Goal: Task Accomplishment & Management: Manage account settings

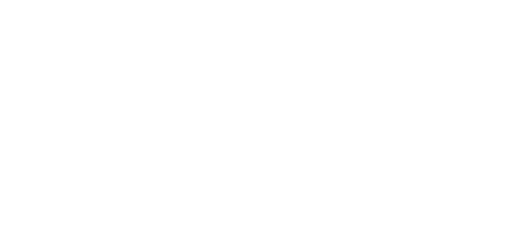
select select "*"
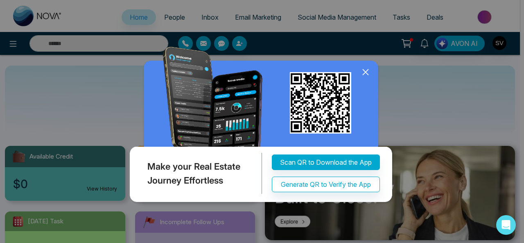
click at [366, 70] on icon at bounding box center [366, 72] width 12 height 12
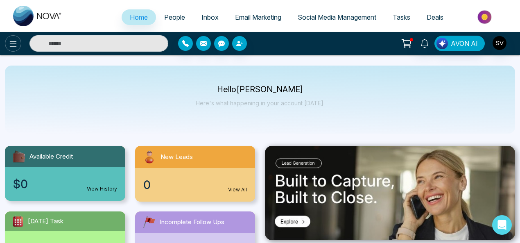
click at [12, 41] on icon at bounding box center [13, 44] width 7 height 6
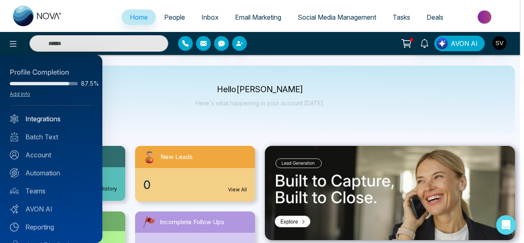
click at [39, 118] on link "Integrations" at bounding box center [51, 119] width 83 height 10
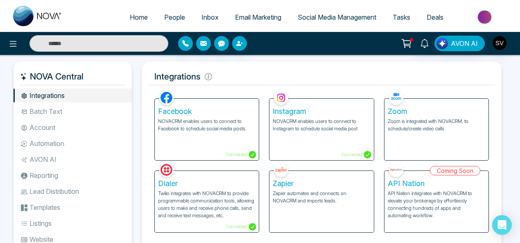
click at [56, 112] on li "Batch Text" at bounding box center [73, 111] width 118 height 14
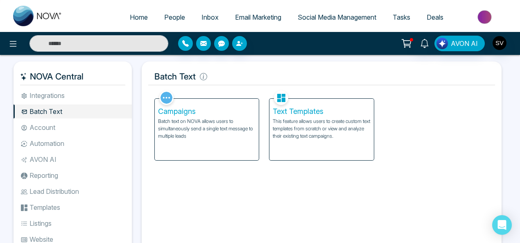
click at [59, 94] on li "Integrations" at bounding box center [73, 96] width 118 height 14
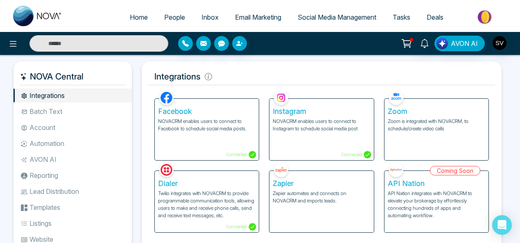
click at [69, 111] on li "Batch Text" at bounding box center [73, 111] width 118 height 14
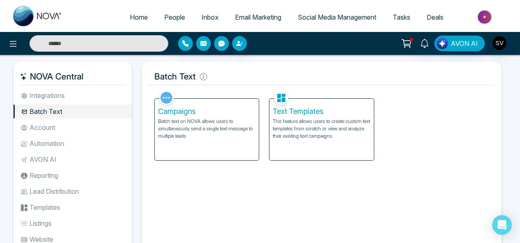
click at [170, 120] on p "Batch text on NOVA allows users to simultaneously send a single text message to…" at bounding box center [207, 129] width 98 height 22
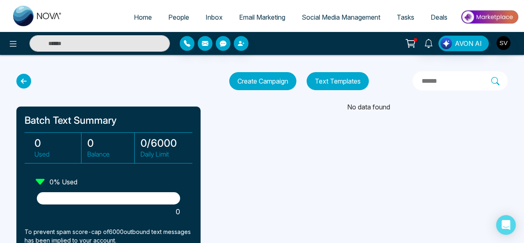
click at [325, 132] on div "Home People Inbox Email Marketing Social Media Management Tasks Deals AVON AI B…" at bounding box center [262, 121] width 524 height 243
click at [23, 84] on icon at bounding box center [23, 81] width 15 height 15
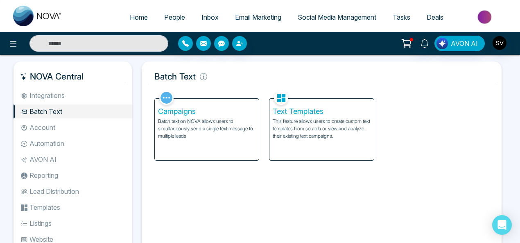
click at [56, 125] on li "Account" at bounding box center [73, 127] width 118 height 14
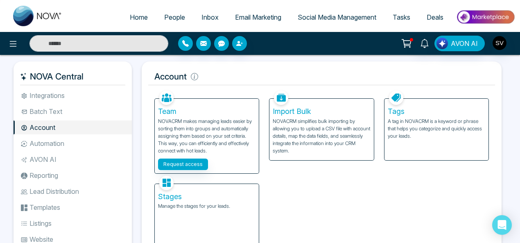
scroll to position [49, 0]
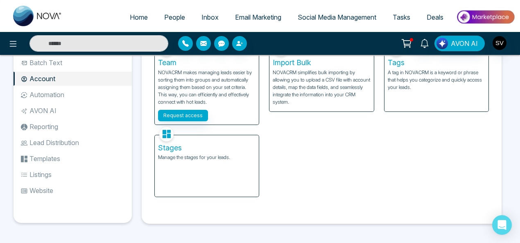
click at [195, 75] on p "NOVACRM makes managing leads easier by sorting them into groups and automatical…" at bounding box center [207, 87] width 98 height 37
click at [191, 112] on button "Request access" at bounding box center [183, 115] width 50 height 11
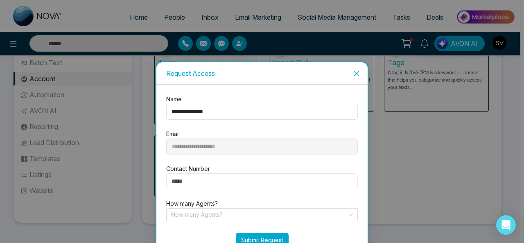
click at [182, 179] on input "number" at bounding box center [262, 181] width 192 height 16
click at [313, 212] on input "search" at bounding box center [259, 215] width 176 height 12
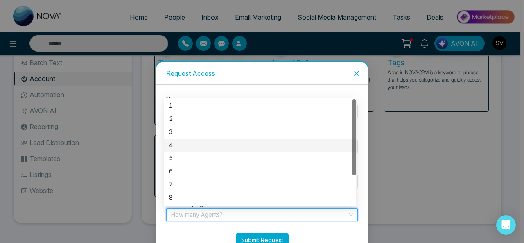
click at [355, 71] on icon "close" at bounding box center [357, 73] width 7 height 7
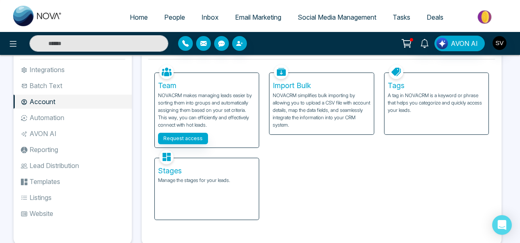
scroll to position [24, 0]
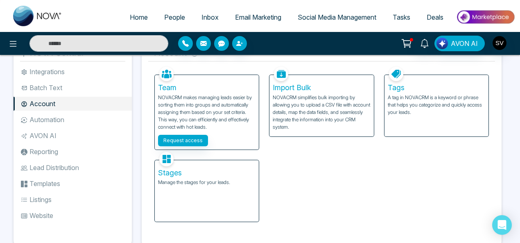
click at [222, 188] on div "Stages Manage the stages for your leads." at bounding box center [207, 190] width 104 height 61
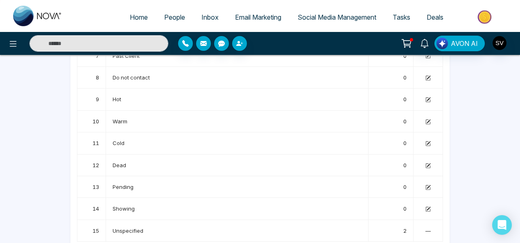
scroll to position [216, 0]
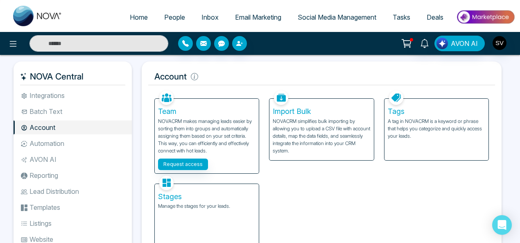
click at [309, 127] on p "NOVACRM simplifies bulk importing by allowing you to upload a CSV file with acc…" at bounding box center [322, 136] width 98 height 37
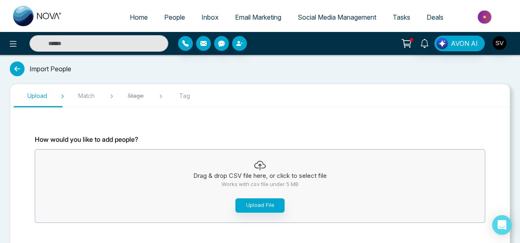
scroll to position [41, 0]
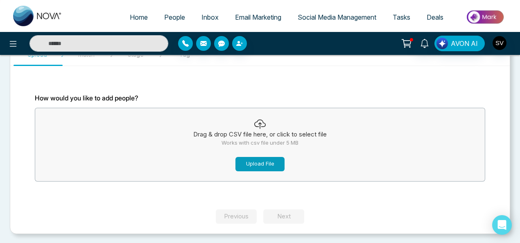
click at [281, 160] on button "Upload File" at bounding box center [260, 164] width 49 height 14
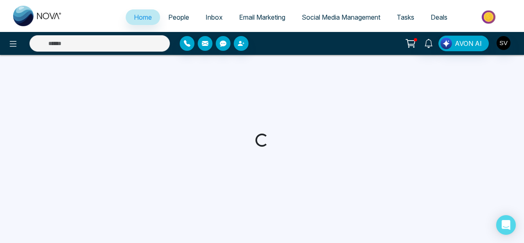
select select "*"
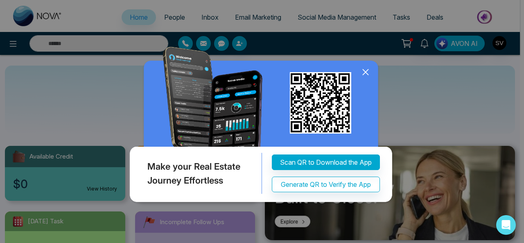
click at [369, 71] on icon at bounding box center [366, 72] width 12 height 12
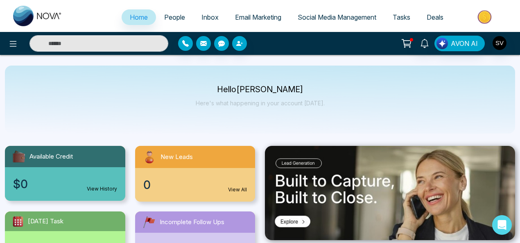
click at [412, 41] on icon at bounding box center [406, 43] width 11 height 11
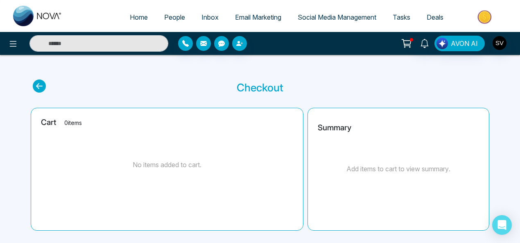
click at [130, 18] on span "Home" at bounding box center [139, 17] width 18 height 8
select select "*"
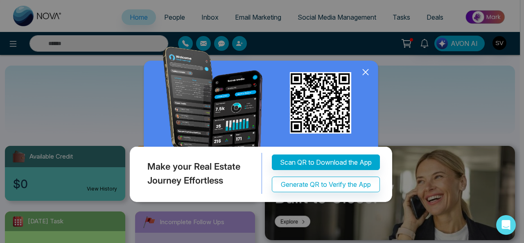
click at [522, 19] on div "Make your Real Estate Journey Effortless Scan QR to Download the App Generate Q…" at bounding box center [262, 121] width 524 height 243
click at [365, 74] on icon at bounding box center [366, 72] width 12 height 12
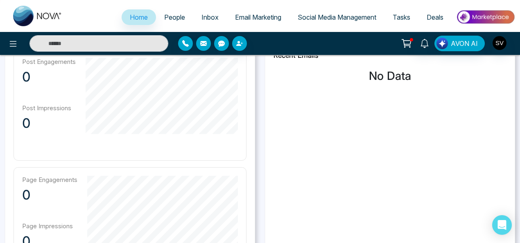
scroll to position [216, 0]
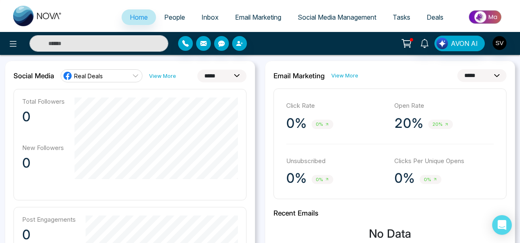
click at [409, 46] on icon at bounding box center [406, 43] width 11 height 11
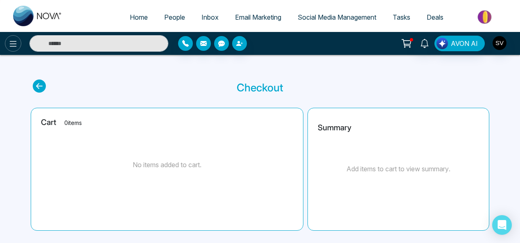
click at [12, 43] on icon at bounding box center [13, 44] width 10 height 10
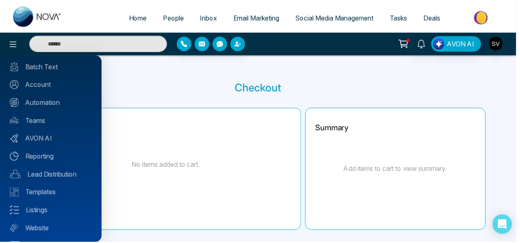
scroll to position [89, 0]
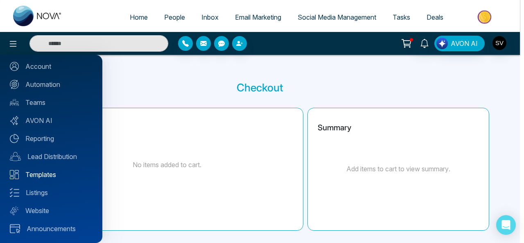
click at [50, 175] on link "Templates" at bounding box center [51, 175] width 83 height 10
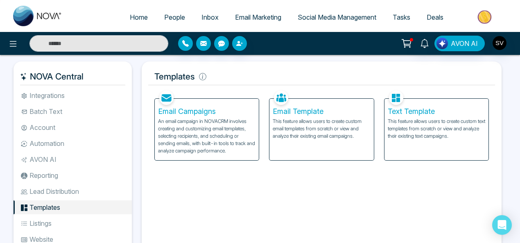
click at [431, 123] on p "This feature allows users to create custom text templates from scratch or view …" at bounding box center [437, 129] width 98 height 22
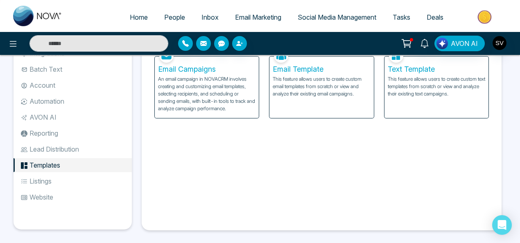
scroll to position [49, 0]
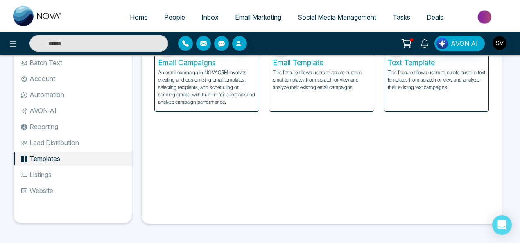
click at [43, 172] on li "Listings" at bounding box center [73, 175] width 118 height 14
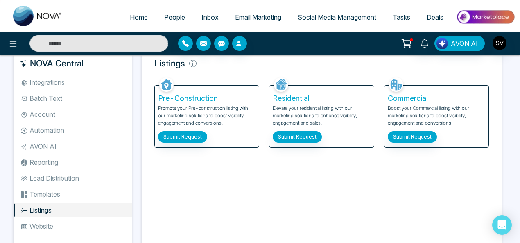
scroll to position [2, 0]
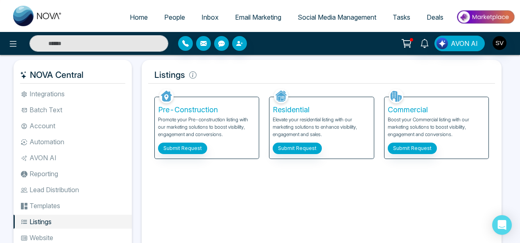
click at [57, 95] on li "Integrations" at bounding box center [73, 94] width 118 height 14
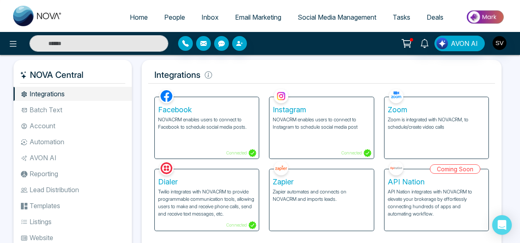
click at [57, 108] on li "Batch Text" at bounding box center [73, 110] width 118 height 14
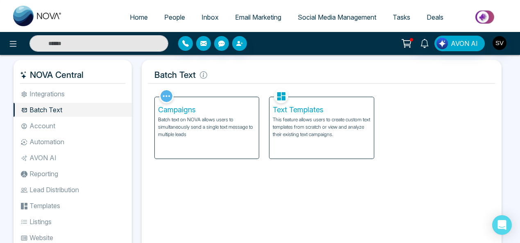
click at [208, 109] on h5 "Campaigns" at bounding box center [207, 109] width 98 height 9
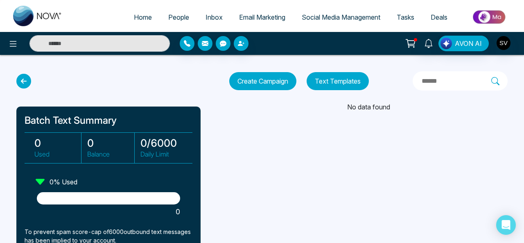
click at [254, 84] on button "Create Campaign" at bounding box center [262, 81] width 67 height 18
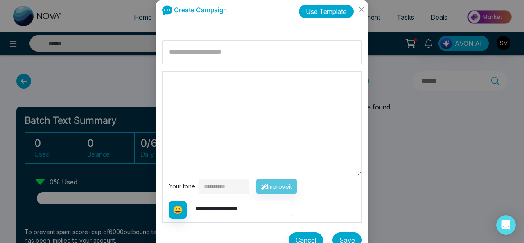
click at [329, 13] on button "Use Template" at bounding box center [326, 12] width 55 height 14
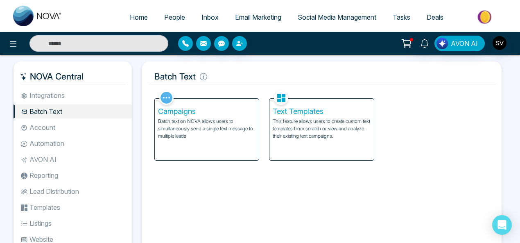
click at [279, 118] on p "This feature allows users to create custom text templates from scratch or view …" at bounding box center [322, 129] width 98 height 22
click at [52, 126] on li "Account" at bounding box center [73, 127] width 118 height 14
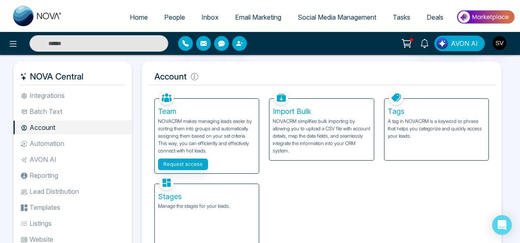
click at [331, 129] on p "NOVACRM simplifies bulk importing by allowing you to upload a CSV file with acc…" at bounding box center [322, 136] width 98 height 37
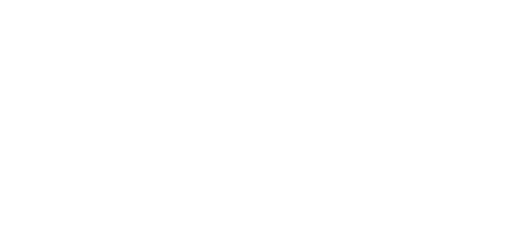
select select "*"
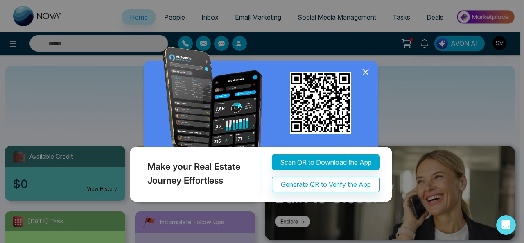
click at [369, 69] on icon at bounding box center [366, 72] width 12 height 12
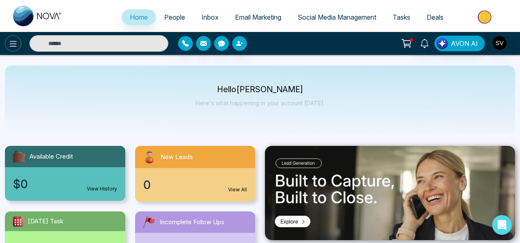
click at [10, 44] on icon at bounding box center [13, 44] width 10 height 10
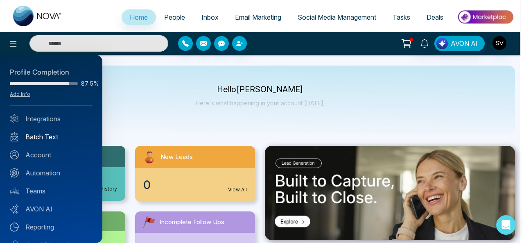
click at [54, 137] on link "Batch Text" at bounding box center [51, 137] width 83 height 10
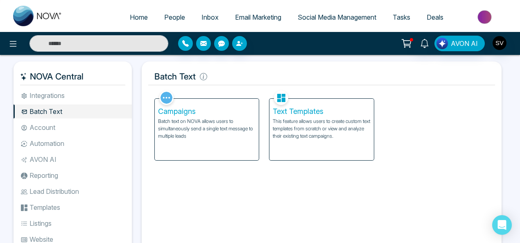
click at [44, 127] on li "Account" at bounding box center [73, 127] width 118 height 14
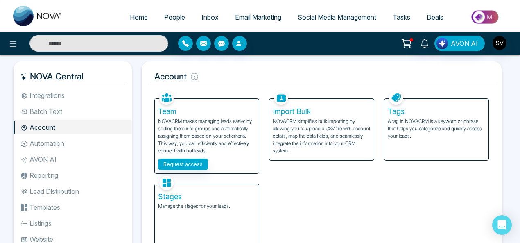
click at [453, 132] on p "A tag in NOVACRM is a keyword or phrase that helps you categorize and quickly a…" at bounding box center [437, 129] width 98 height 22
click at [46, 142] on li "Automation" at bounding box center [73, 143] width 118 height 14
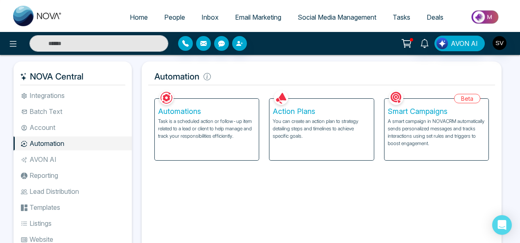
click at [61, 156] on li "AVON AI" at bounding box center [73, 159] width 118 height 14
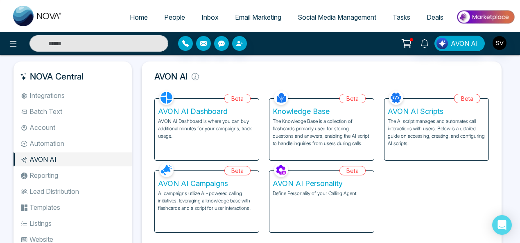
click at [54, 175] on li "Reporting" at bounding box center [73, 175] width 118 height 14
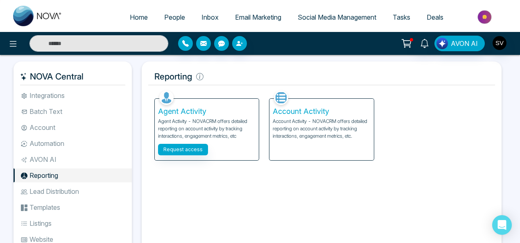
scroll to position [49, 0]
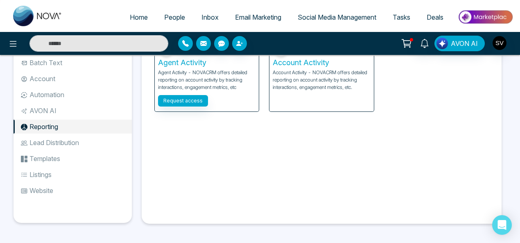
click at [59, 143] on li "Lead Distribution" at bounding box center [73, 143] width 118 height 14
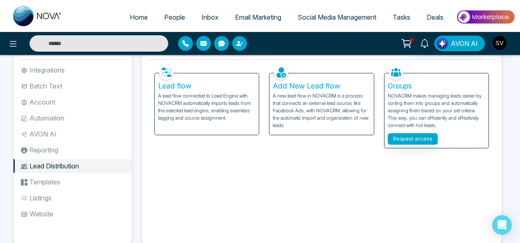
scroll to position [37, 0]
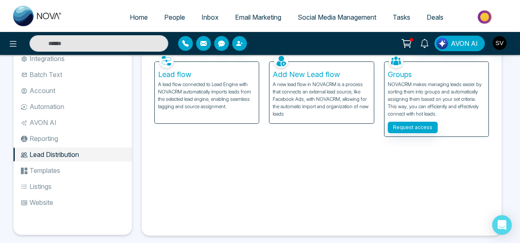
click at [55, 171] on li "Templates" at bounding box center [73, 170] width 118 height 14
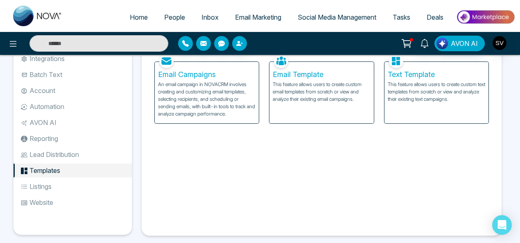
click at [33, 182] on li "Listings" at bounding box center [73, 186] width 118 height 14
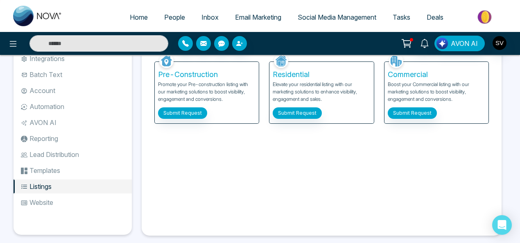
click at [44, 204] on li "Website" at bounding box center [73, 202] width 118 height 14
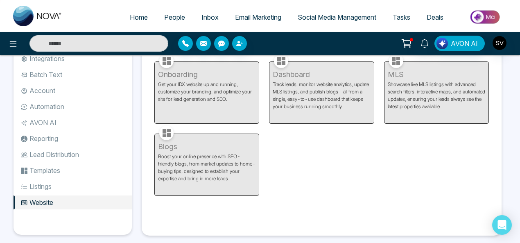
click at [43, 183] on li "Listings" at bounding box center [73, 186] width 118 height 14
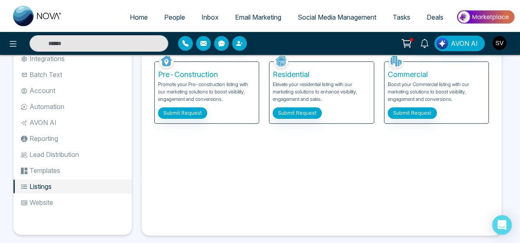
click at [38, 173] on li "Templates" at bounding box center [73, 170] width 118 height 14
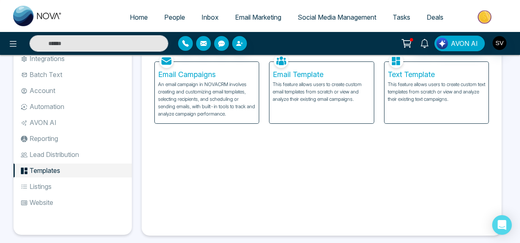
click at [35, 137] on li "Reporting" at bounding box center [73, 139] width 118 height 14
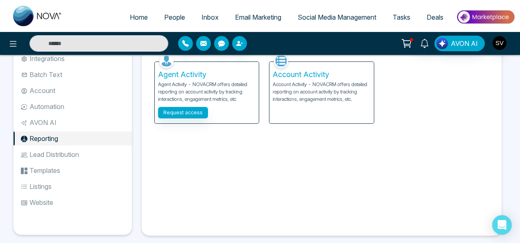
click at [73, 153] on li "Lead Distribution" at bounding box center [73, 155] width 118 height 14
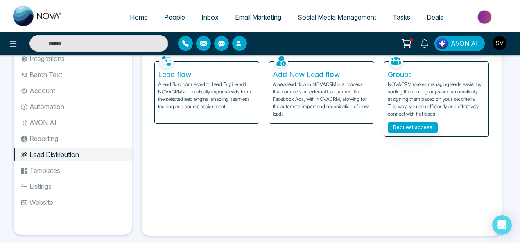
click at [44, 170] on li "Templates" at bounding box center [73, 170] width 118 height 14
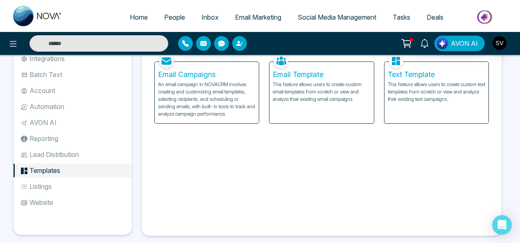
click at [43, 188] on li "Listings" at bounding box center [73, 186] width 118 height 14
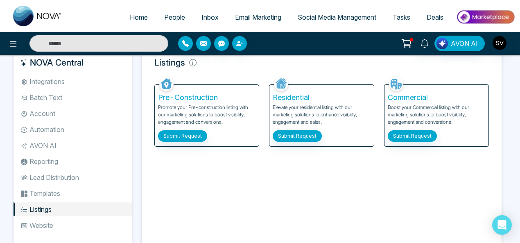
scroll to position [13, 0]
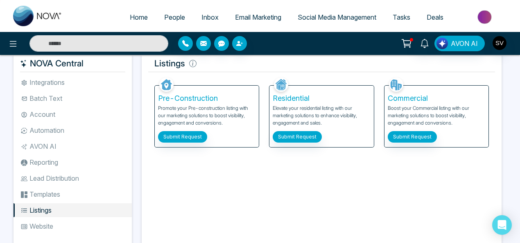
click at [45, 95] on li "Batch Text" at bounding box center [73, 98] width 118 height 14
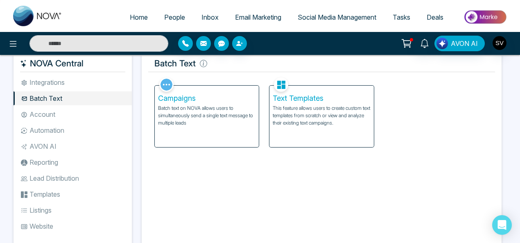
click at [78, 80] on li "Integrations" at bounding box center [73, 82] width 118 height 14
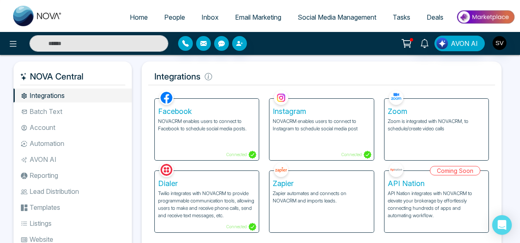
click at [169, 17] on span "People" at bounding box center [174, 17] width 21 height 8
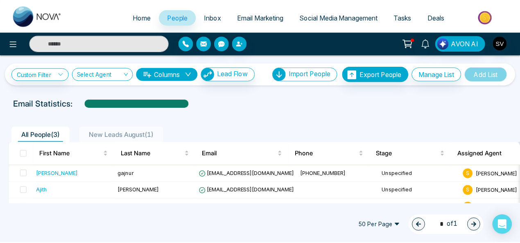
scroll to position [16, 0]
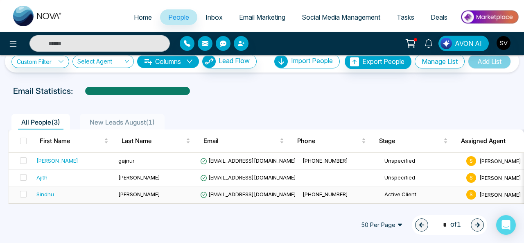
click at [230, 194] on span "[EMAIL_ADDRESS][DOMAIN_NAME]" at bounding box center [248, 194] width 96 height 7
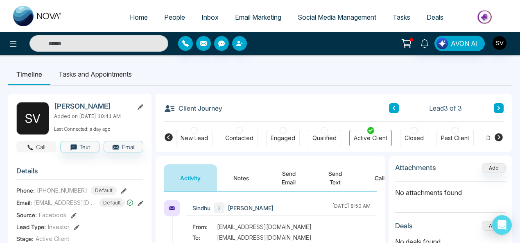
click at [40, 152] on button "Call" at bounding box center [36, 146] width 40 height 11
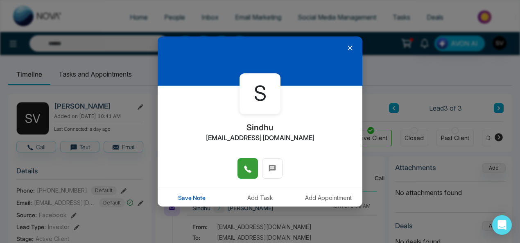
click at [244, 167] on icon at bounding box center [247, 169] width 7 height 7
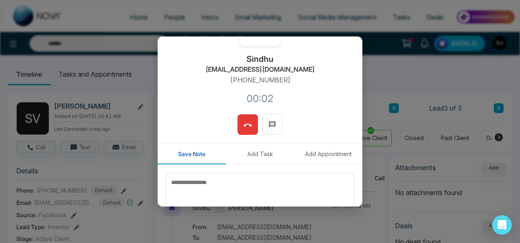
scroll to position [88, 0]
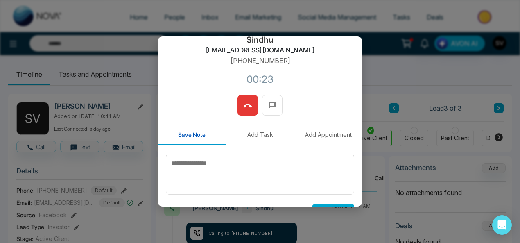
click at [247, 107] on icon at bounding box center [248, 106] width 8 height 8
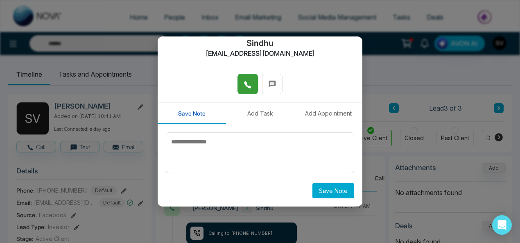
scroll to position [84, 0]
click at [334, 232] on div "S Sindhu sindhuvasthare@gmail.com Save Note Add Task Add Appointment Save Note" at bounding box center [260, 121] width 520 height 243
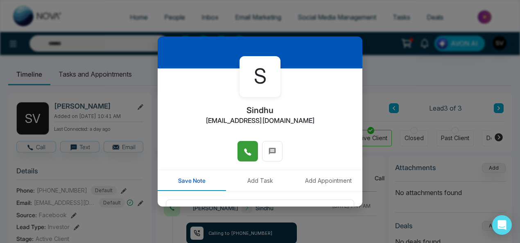
scroll to position [0, 0]
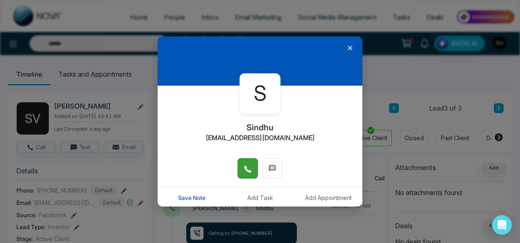
click at [346, 48] on icon at bounding box center [350, 48] width 8 height 8
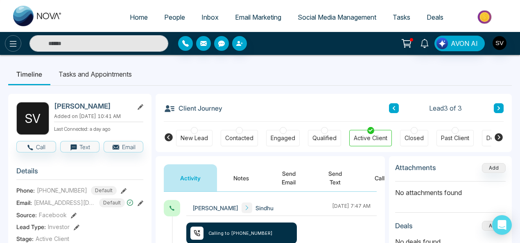
click at [9, 45] on icon at bounding box center [13, 44] width 10 height 10
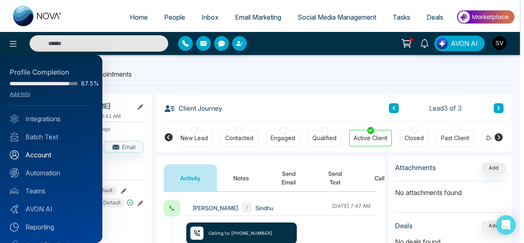
click at [49, 152] on link "Account" at bounding box center [51, 155] width 83 height 10
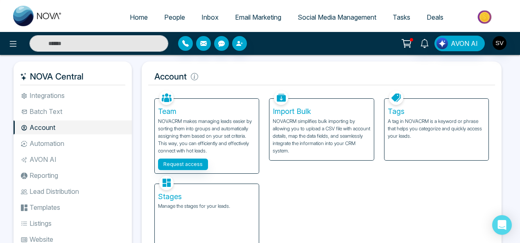
click at [182, 214] on div "Stages Manage the stages for your leads." at bounding box center [207, 214] width 104 height 61
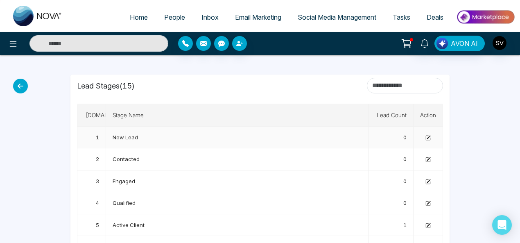
click at [135, 135] on span "New Lead" at bounding box center [125, 137] width 25 height 7
click at [426, 136] on icon at bounding box center [428, 138] width 5 height 5
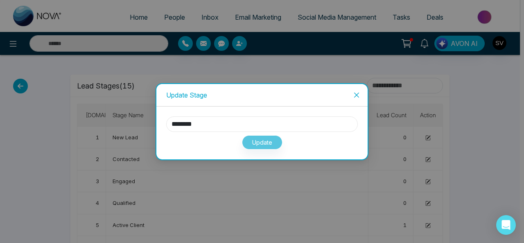
click at [177, 126] on input "********" at bounding box center [262, 124] width 192 height 16
drag, startPoint x: 209, startPoint y: 122, endPoint x: 136, endPoint y: 122, distance: 73.3
click at [136, 122] on div "Update Stage ******** Update" at bounding box center [262, 121] width 524 height 243
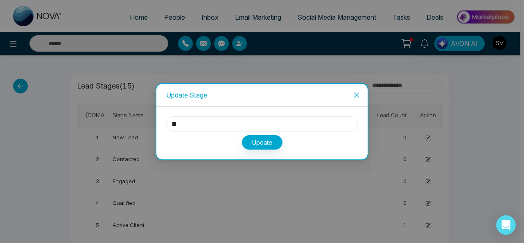
type input "*"
type input "*********"
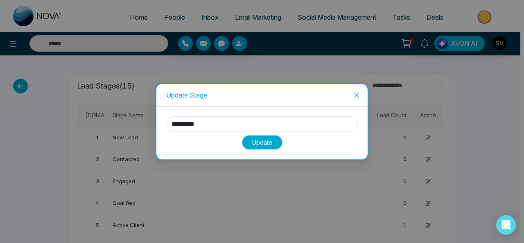
click at [264, 139] on button "Update" at bounding box center [262, 142] width 41 height 14
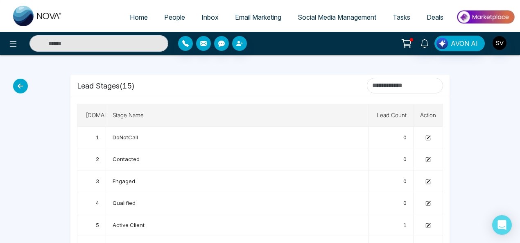
click at [248, 156] on td "Contacted" at bounding box center [237, 159] width 263 height 22
click at [12, 42] on icon at bounding box center [13, 44] width 10 height 10
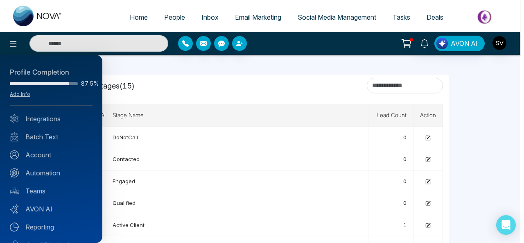
click at [166, 19] on div at bounding box center [262, 121] width 524 height 243
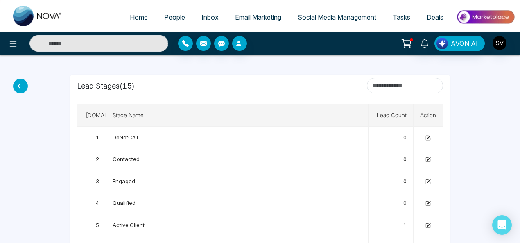
click at [166, 15] on span "People" at bounding box center [174, 17] width 21 height 8
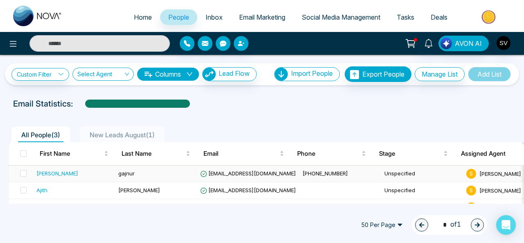
click at [238, 171] on span "[EMAIL_ADDRESS][DOMAIN_NAME]" at bounding box center [248, 173] width 96 height 7
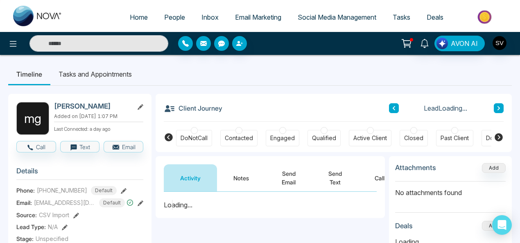
click at [500, 133] on icon at bounding box center [499, 137] width 8 height 8
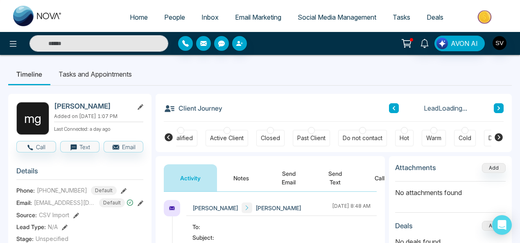
scroll to position [0, 158]
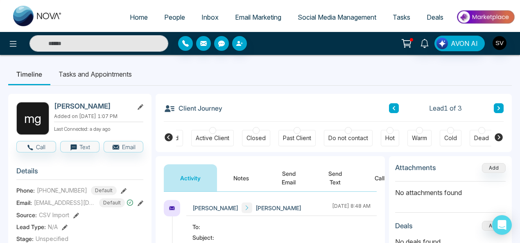
click at [500, 134] on icon at bounding box center [499, 137] width 8 height 8
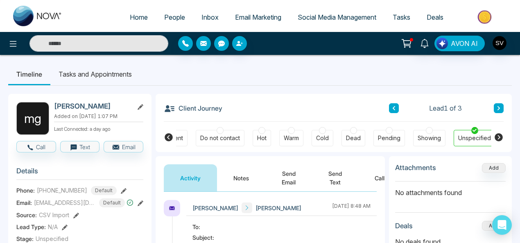
click at [168, 136] on icon at bounding box center [169, 137] width 10 height 10
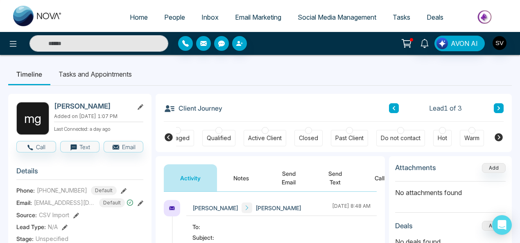
scroll to position [0, 20]
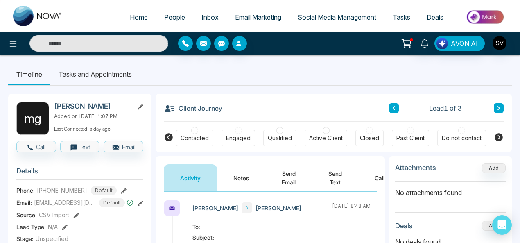
click at [168, 136] on icon at bounding box center [169, 137] width 10 height 10
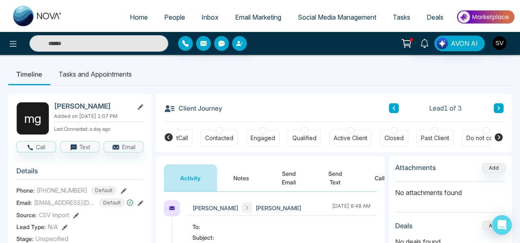
scroll to position [0, 0]
click at [191, 130] on div at bounding box center [194, 130] width 7 height 7
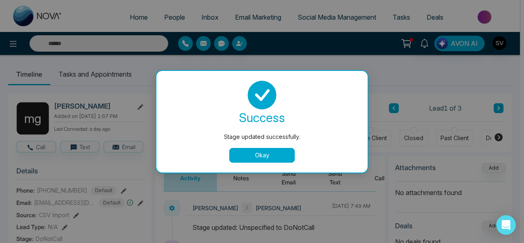
click at [263, 154] on button "Okay" at bounding box center [262, 155] width 66 height 15
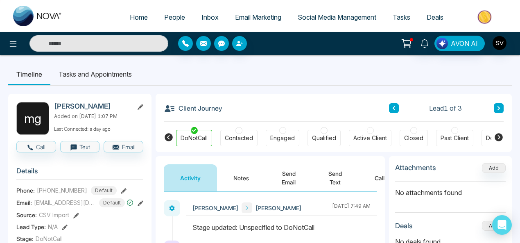
click at [238, 129] on div at bounding box center [239, 130] width 7 height 7
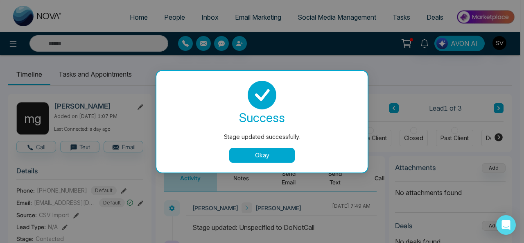
click at [270, 158] on button "Okay" at bounding box center [262, 155] width 66 height 15
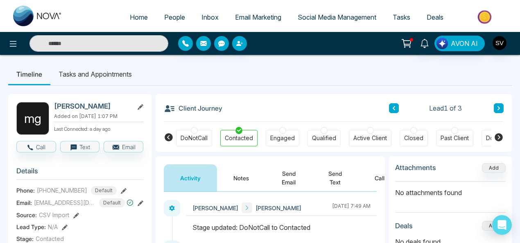
click at [133, 18] on span "Home" at bounding box center [139, 17] width 18 height 8
select select "*"
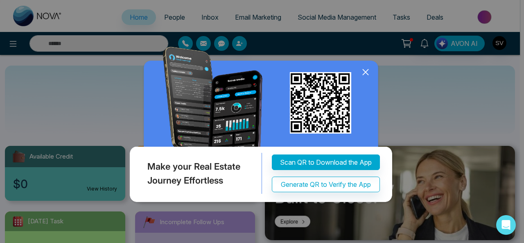
click at [369, 70] on icon at bounding box center [366, 72] width 12 height 12
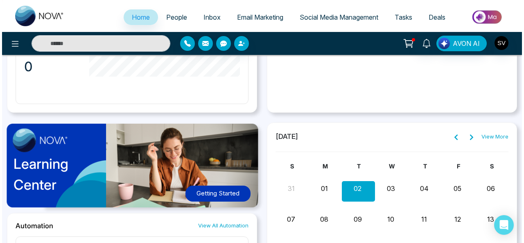
scroll to position [549, 0]
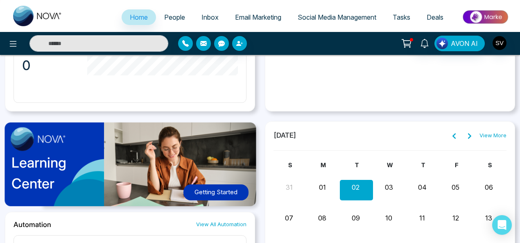
drag, startPoint x: 506, startPoint y: 222, endPoint x: 504, endPoint y: 212, distance: 10.8
click at [506, 222] on icon "Open Intercom Messenger" at bounding box center [502, 225] width 10 height 10
click at [499, 39] on img "button" at bounding box center [500, 43] width 14 height 14
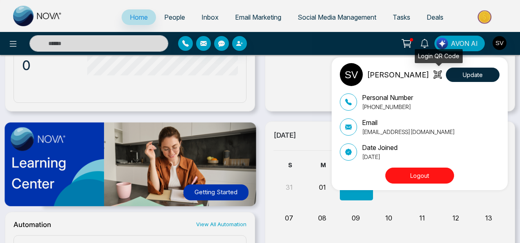
click at [439, 75] on icon at bounding box center [439, 75] width 3 height 6
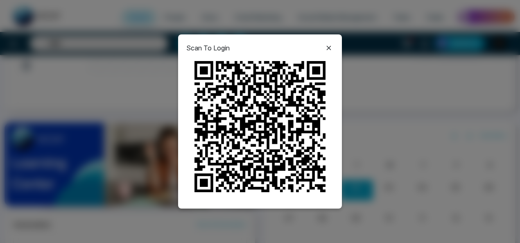
click at [329, 48] on icon at bounding box center [329, 48] width 5 height 5
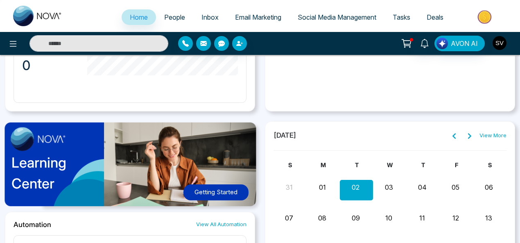
click at [505, 43] on img "button" at bounding box center [500, 43] width 14 height 14
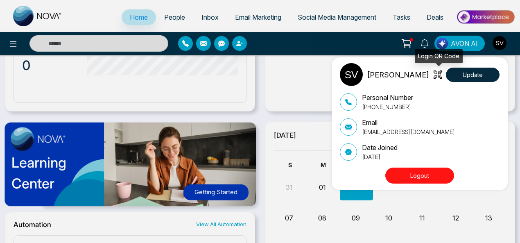
click at [440, 73] on icon at bounding box center [438, 74] width 8 height 8
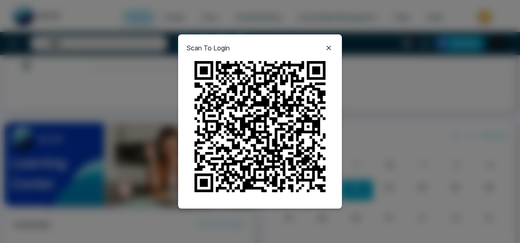
click at [329, 48] on icon at bounding box center [329, 48] width 5 height 5
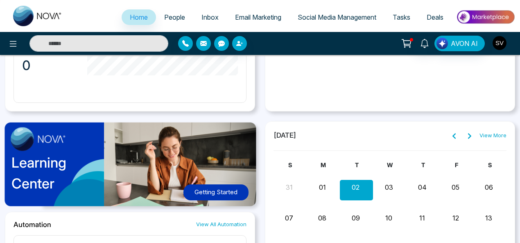
click at [502, 42] on img "button" at bounding box center [500, 43] width 14 height 14
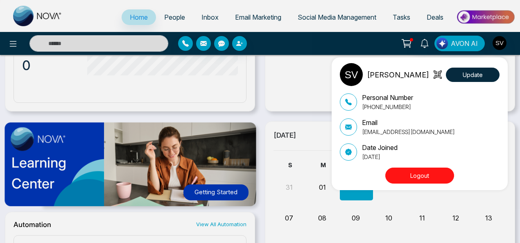
click at [304, 80] on div "Sindhu Vasthare Update Personal Number +919620926535 Email sindhu@mmnovatech.co…" at bounding box center [260, 121] width 520 height 243
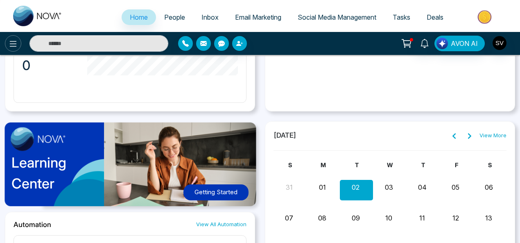
click at [17, 43] on icon at bounding box center [13, 44] width 10 height 10
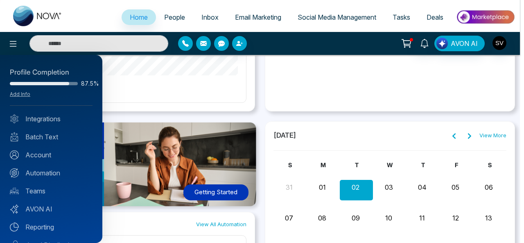
scroll to position [89, 0]
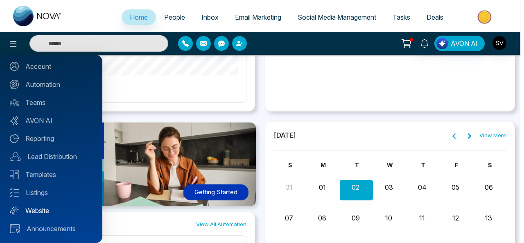
click at [45, 206] on link "Website" at bounding box center [51, 211] width 83 height 10
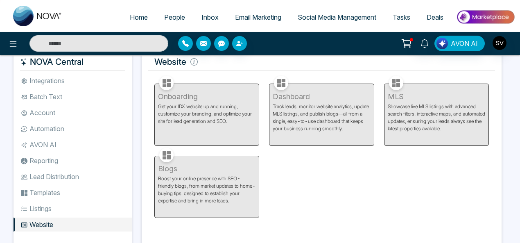
scroll to position [14, 0]
click at [167, 18] on span "People" at bounding box center [174, 17] width 21 height 8
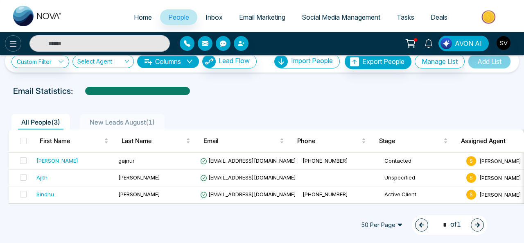
click at [13, 41] on icon at bounding box center [13, 44] width 10 height 10
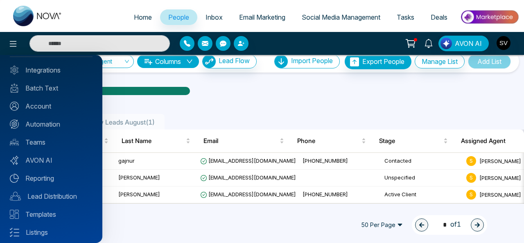
scroll to position [51, 0]
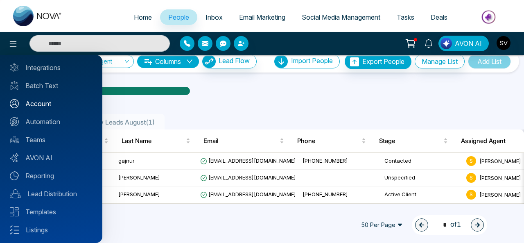
click at [49, 102] on link "Account" at bounding box center [51, 104] width 83 height 10
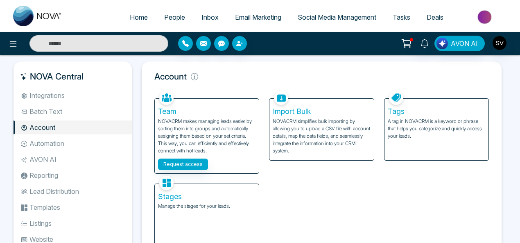
click at [61, 145] on li "Automation" at bounding box center [73, 143] width 118 height 14
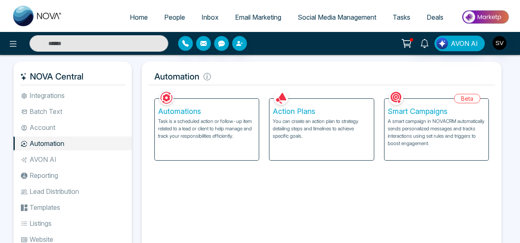
click at [56, 112] on li "Batch Text" at bounding box center [73, 111] width 118 height 14
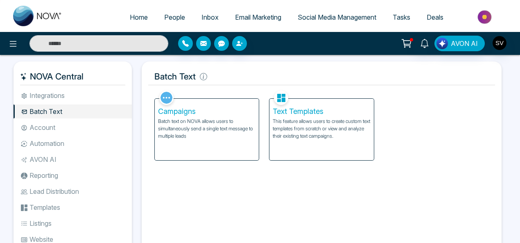
click at [171, 14] on span "People" at bounding box center [174, 17] width 21 height 8
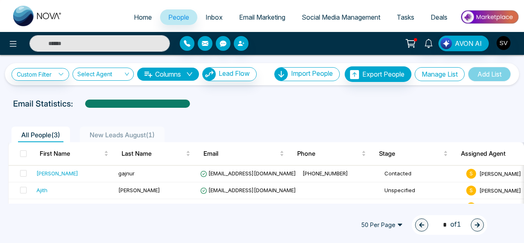
click at [427, 75] on button "Manage List" at bounding box center [440, 74] width 50 height 14
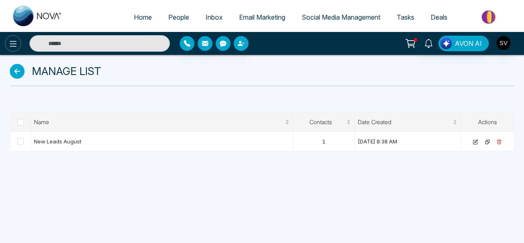
click at [11, 45] on icon at bounding box center [13, 44] width 10 height 10
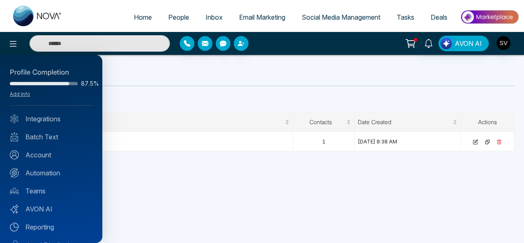
scroll to position [89, 0]
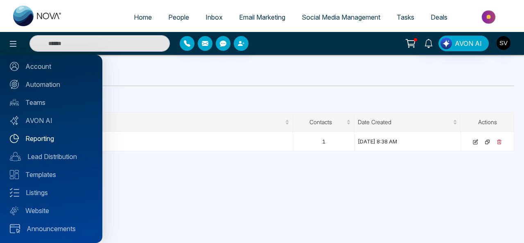
click at [52, 138] on link "Reporting" at bounding box center [51, 139] width 83 height 10
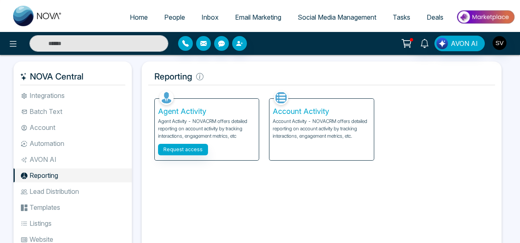
click at [47, 112] on li "Batch Text" at bounding box center [73, 111] width 118 height 14
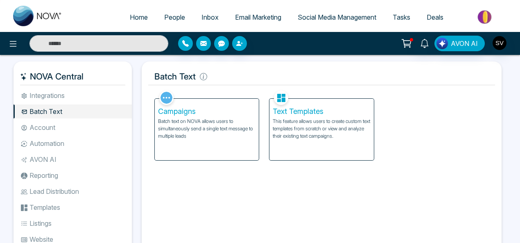
click at [46, 99] on li "Integrations" at bounding box center [73, 96] width 118 height 14
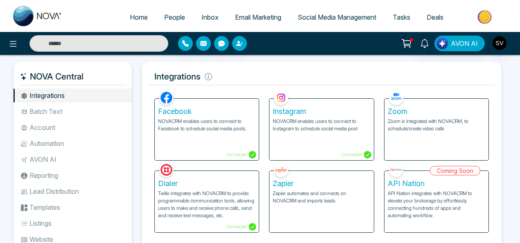
click at [48, 145] on li "Automation" at bounding box center [73, 143] width 118 height 14
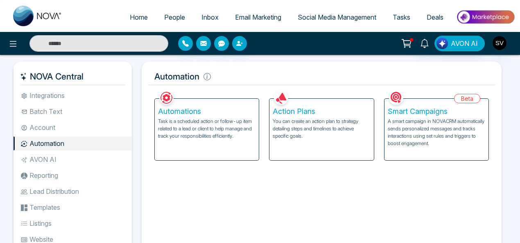
click at [41, 131] on li "Account" at bounding box center [73, 127] width 118 height 14
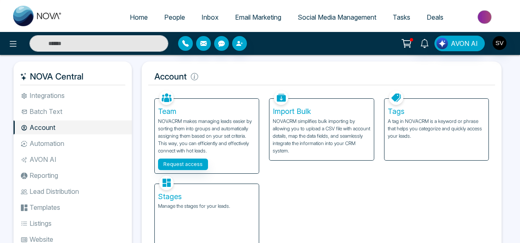
click at [423, 129] on p "A tag in NOVACRM is a keyword or phrase that helps you categorize and quickly a…" at bounding box center [437, 129] width 98 height 22
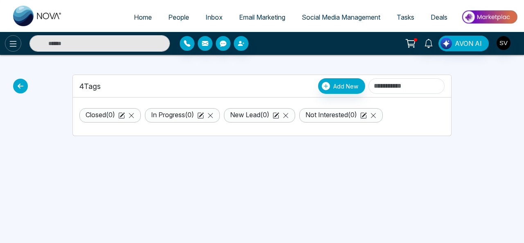
click at [14, 42] on icon at bounding box center [13, 44] width 10 height 10
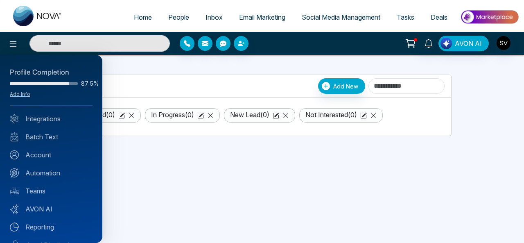
click at [153, 161] on div at bounding box center [262, 121] width 524 height 243
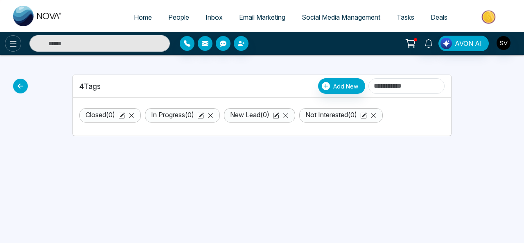
click at [12, 42] on icon at bounding box center [13, 44] width 10 height 10
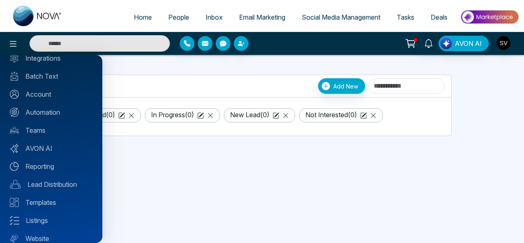
scroll to position [89, 0]
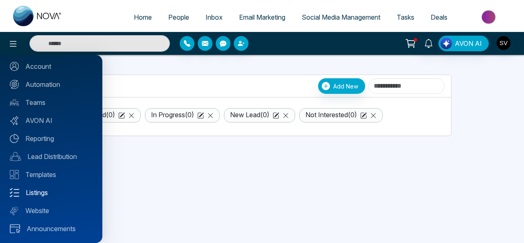
click at [45, 191] on link "Listings" at bounding box center [51, 193] width 83 height 10
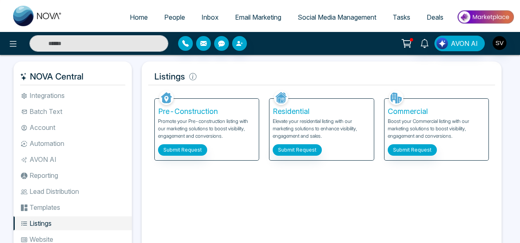
click at [188, 121] on p "Promote your Pre-construction listing with our marketing solutions to boost vis…" at bounding box center [207, 129] width 98 height 23
click at [183, 145] on button "Submit Request" at bounding box center [182, 149] width 49 height 11
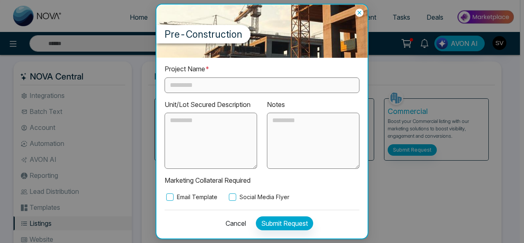
click at [188, 89] on input "text" at bounding box center [262, 85] width 195 height 16
drag, startPoint x: 360, startPoint y: 14, endPoint x: 400, endPoint y: 14, distance: 40.2
click at [362, 14] on icon at bounding box center [360, 13] width 8 height 8
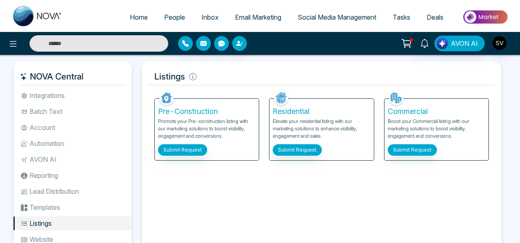
click at [40, 95] on li "Integrations" at bounding box center [73, 96] width 118 height 14
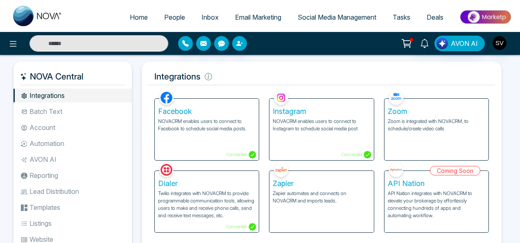
click at [47, 141] on li "Automation" at bounding box center [73, 143] width 118 height 14
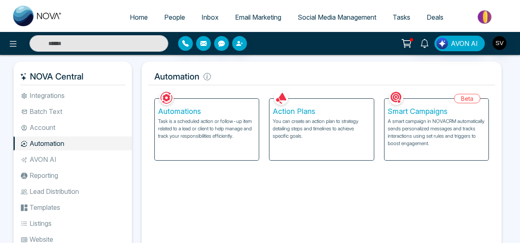
click at [48, 117] on li "Batch Text" at bounding box center [73, 111] width 118 height 14
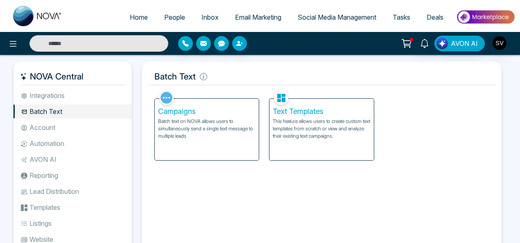
click at [48, 105] on li "Batch Text" at bounding box center [73, 111] width 118 height 14
click at [47, 128] on li "Account" at bounding box center [73, 127] width 118 height 14
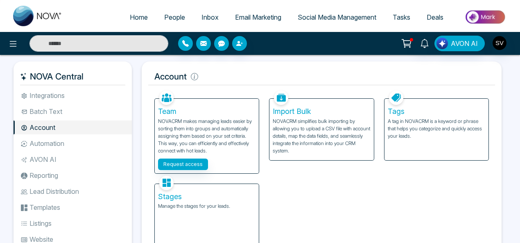
click at [57, 190] on li "Lead Distribution" at bounding box center [73, 191] width 118 height 14
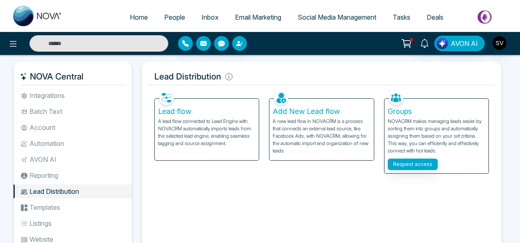
click at [49, 203] on li "Templates" at bounding box center [73, 207] width 118 height 14
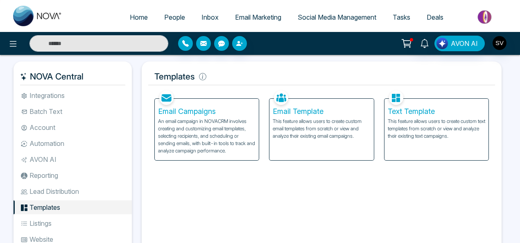
click at [48, 143] on li "Automation" at bounding box center [73, 143] width 118 height 14
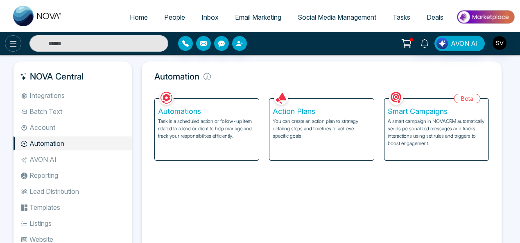
click at [7, 46] on button at bounding box center [13, 43] width 16 height 16
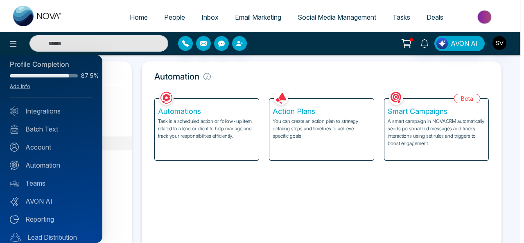
scroll to position [7, 0]
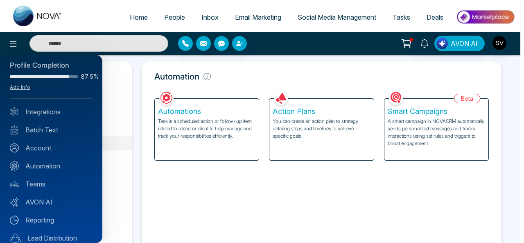
click at [169, 15] on div at bounding box center [262, 121] width 524 height 243
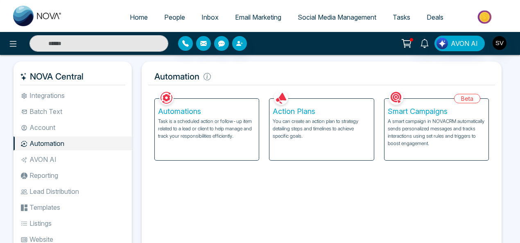
click at [164, 16] on span "People" at bounding box center [174, 17] width 21 height 8
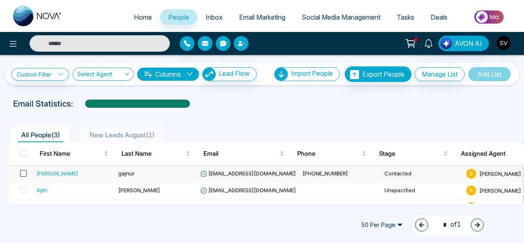
click at [21, 174] on span at bounding box center [23, 173] width 7 height 7
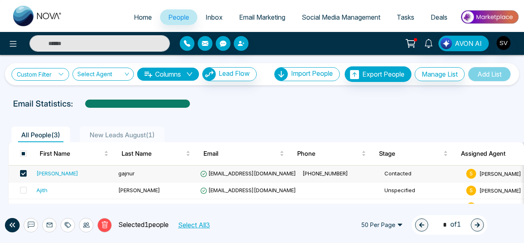
click at [40, 73] on link "Custom Filter" at bounding box center [40, 74] width 58 height 13
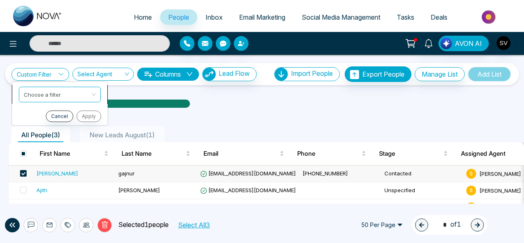
click at [54, 93] on input "search" at bounding box center [57, 93] width 66 height 12
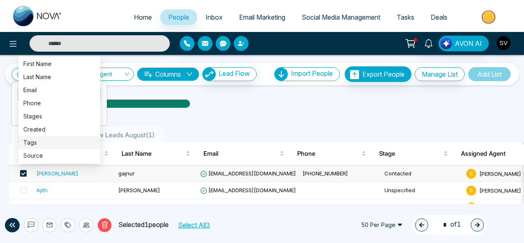
drag, startPoint x: 40, startPoint y: 138, endPoint x: 140, endPoint y: 118, distance: 101.9
click at [40, 138] on div "Tags" at bounding box center [59, 142] width 72 height 9
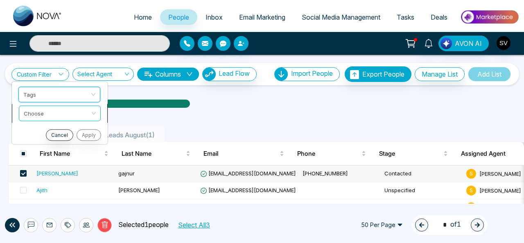
click at [35, 112] on input "search" at bounding box center [57, 112] width 66 height 12
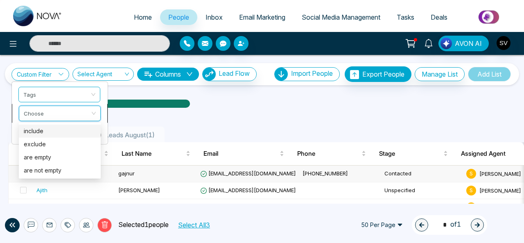
click at [36, 129] on div "include" at bounding box center [60, 130] width 72 height 9
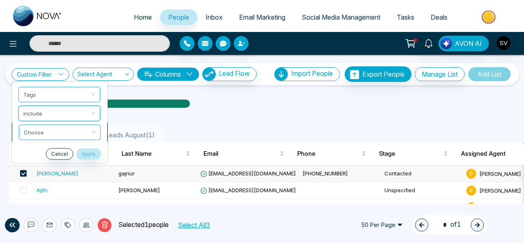
click at [27, 130] on input "search" at bounding box center [57, 131] width 66 height 12
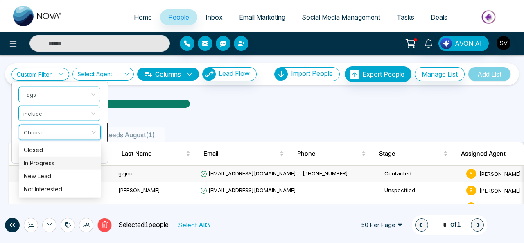
click at [35, 159] on div "In Progress" at bounding box center [60, 162] width 72 height 9
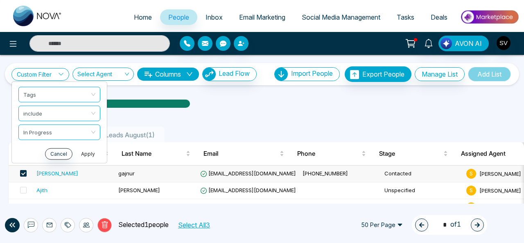
click at [84, 151] on button "Apply" at bounding box center [88, 153] width 25 height 11
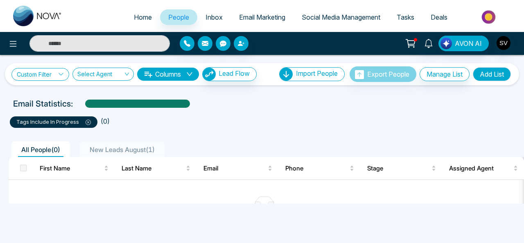
click at [47, 75] on link "Custom Filter" at bounding box center [40, 74] width 58 height 13
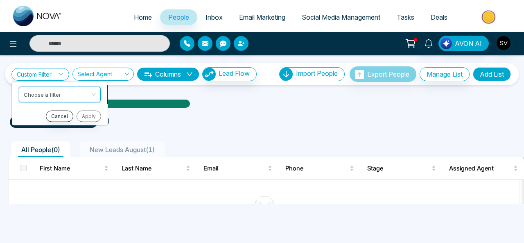
click at [41, 96] on div "Choose a filter created tags source First Name Last Name Email Phone Stages Cre…" at bounding box center [60, 94] width 82 height 16
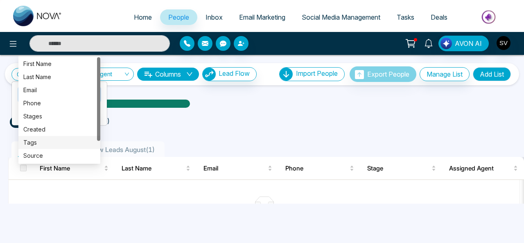
click at [252, 125] on ul "tags include In Progress ( 0 )" at bounding box center [262, 120] width 505 height 15
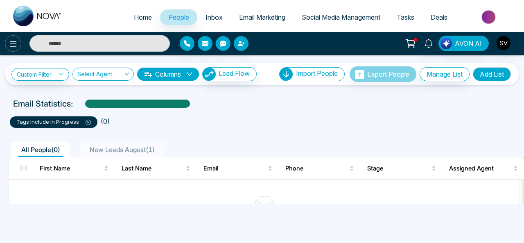
click at [9, 41] on icon at bounding box center [13, 44] width 10 height 10
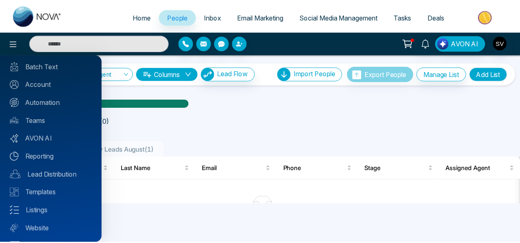
scroll to position [89, 0]
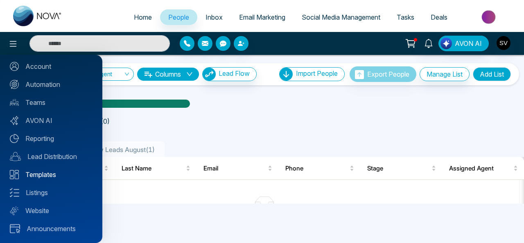
click at [49, 177] on link "Templates" at bounding box center [51, 175] width 83 height 10
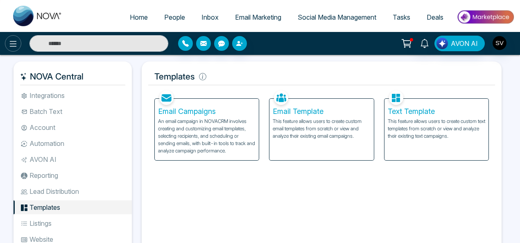
click at [13, 41] on icon at bounding box center [13, 44] width 10 height 10
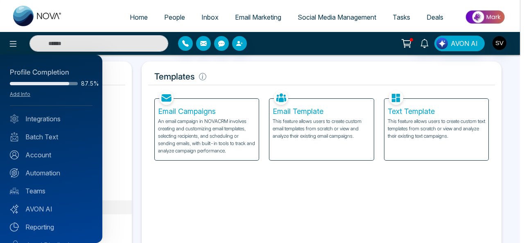
click at [242, 17] on div at bounding box center [262, 121] width 524 height 243
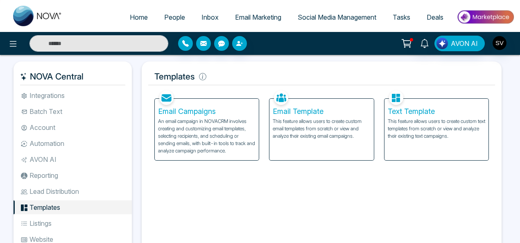
click at [241, 17] on span "Email Marketing" at bounding box center [258, 17] width 46 height 8
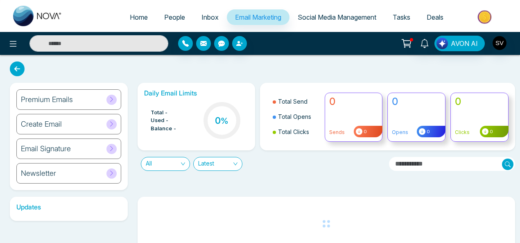
click at [79, 103] on div "Premium Emails" at bounding box center [68, 99] width 105 height 20
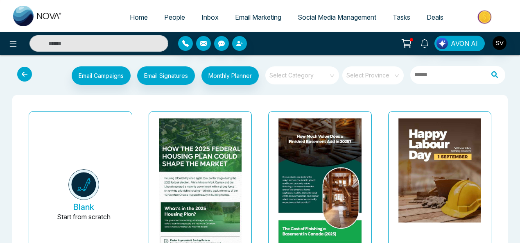
click at [83, 196] on img at bounding box center [83, 184] width 31 height 31
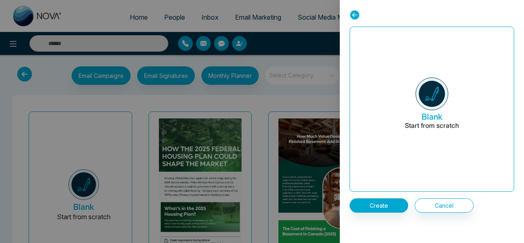
click at [355, 14] on icon at bounding box center [355, 15] width 10 height 10
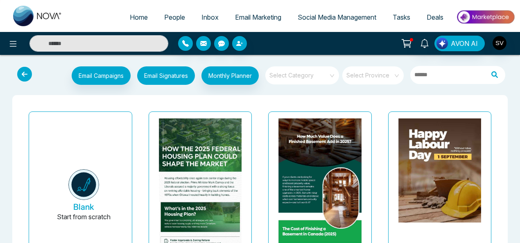
drag, startPoint x: 177, startPoint y: 77, endPoint x: 246, endPoint y: 44, distance: 76.4
click at [176, 76] on button "Email Signatures" at bounding box center [166, 75] width 58 height 18
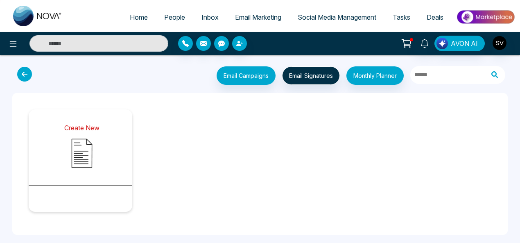
click at [83, 159] on img at bounding box center [81, 153] width 41 height 41
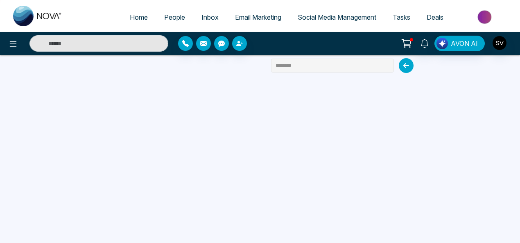
click at [298, 62] on input "********" at bounding box center [332, 66] width 123 height 14
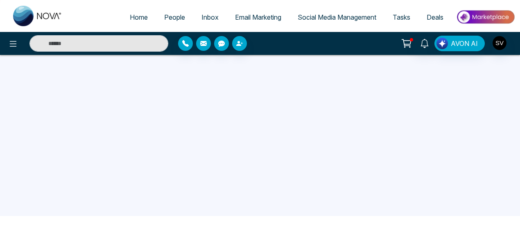
scroll to position [52, 0]
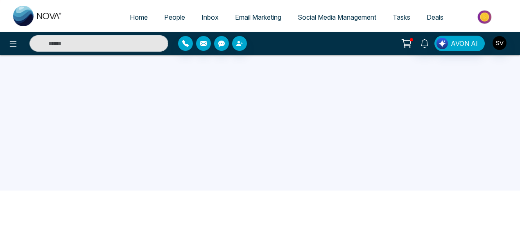
click at [432, 18] on span "Deals" at bounding box center [435, 17] width 17 height 8
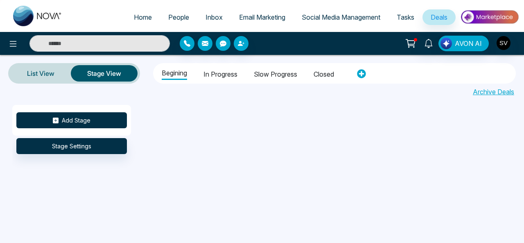
click at [91, 121] on button "Add Stage" at bounding box center [71, 120] width 111 height 16
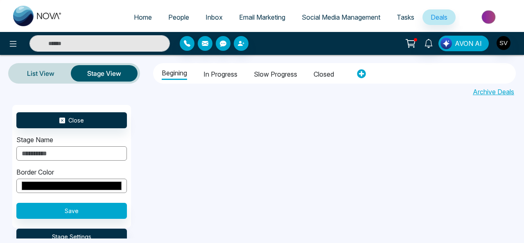
click at [471, 47] on span "AVON AI" at bounding box center [468, 44] width 27 height 10
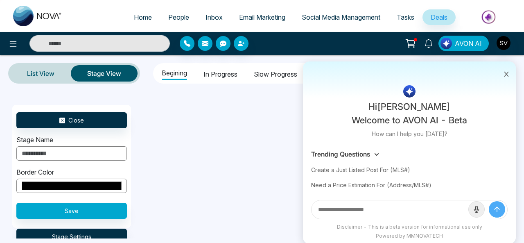
click at [278, 108] on div "Close Stage Name Border Color ******* Save Stage Settings" at bounding box center [274, 172] width 524 height 134
click at [508, 75] on icon at bounding box center [507, 74] width 6 height 6
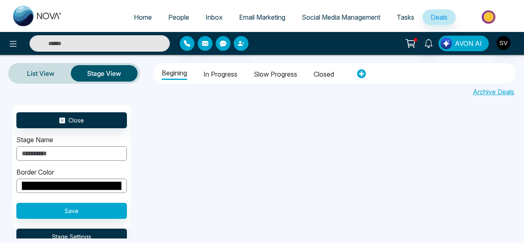
click at [474, 42] on span "AVON AI" at bounding box center [468, 44] width 27 height 10
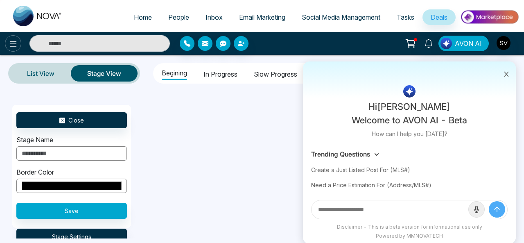
click at [8, 41] on icon at bounding box center [13, 44] width 10 height 10
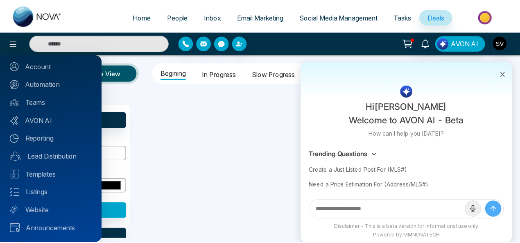
scroll to position [14, 0]
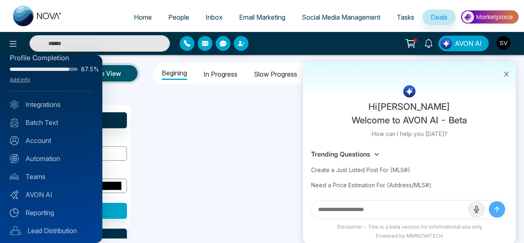
click at [214, 123] on div at bounding box center [262, 121] width 524 height 243
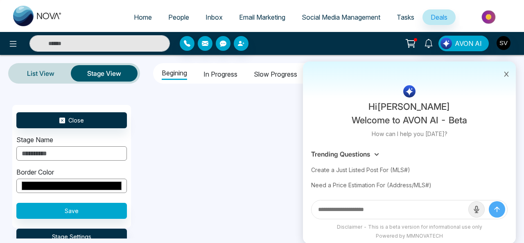
click at [510, 74] on button at bounding box center [507, 74] width 11 height 16
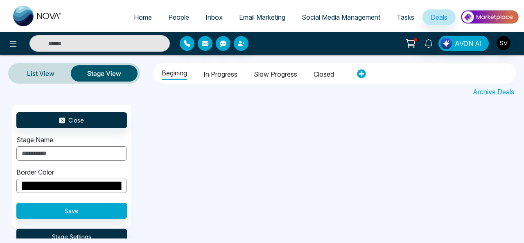
click at [340, 14] on span "Social Media Management" at bounding box center [341, 17] width 79 height 8
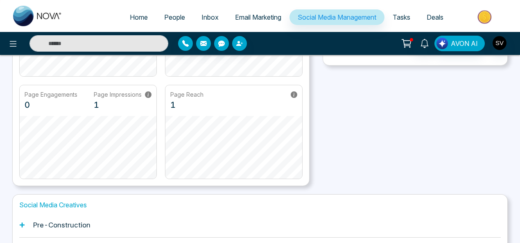
scroll to position [168, 0]
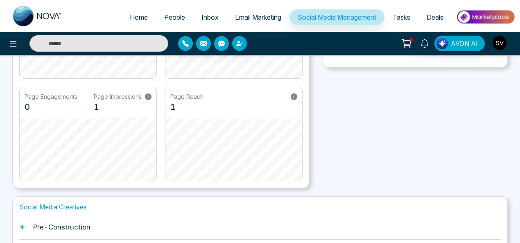
click at [237, 12] on link "Email Marketing" at bounding box center [258, 17] width 63 height 16
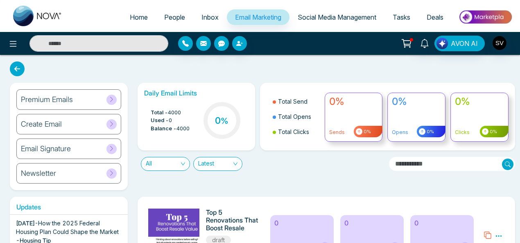
click at [134, 16] on span "Home" at bounding box center [139, 17] width 18 height 8
select select "*"
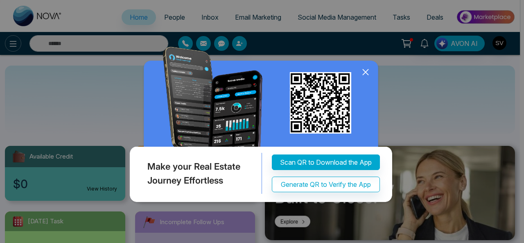
click at [10, 40] on div "Make your Real Estate Journey Effortless Scan QR to Download the App Generate Q…" at bounding box center [262, 121] width 524 height 243
drag, startPoint x: 365, startPoint y: 147, endPoint x: 427, endPoint y: 52, distance: 113.4
click at [365, 78] on icon at bounding box center [366, 72] width 12 height 12
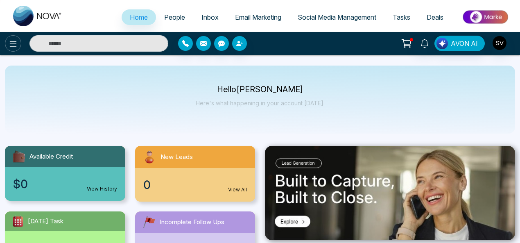
click at [8, 44] on button at bounding box center [13, 43] width 16 height 16
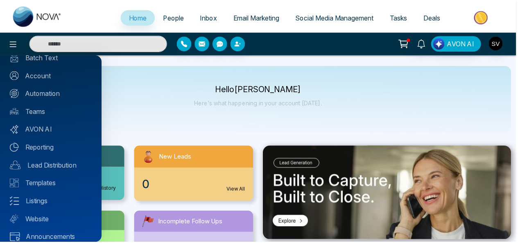
scroll to position [86, 0]
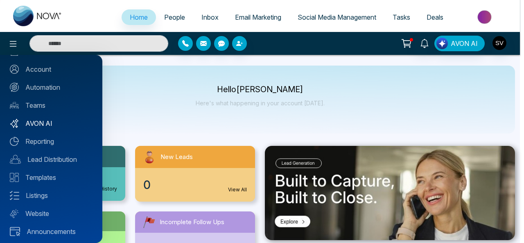
click at [43, 123] on link "AVON AI" at bounding box center [51, 123] width 83 height 10
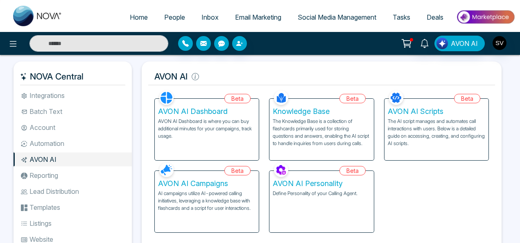
click at [54, 144] on li "Automation" at bounding box center [73, 143] width 118 height 14
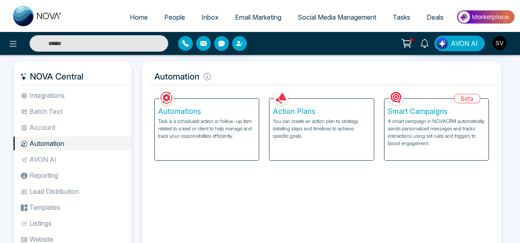
click at [434, 115] on h5 "Smart Campaigns" at bounding box center [437, 111] width 98 height 9
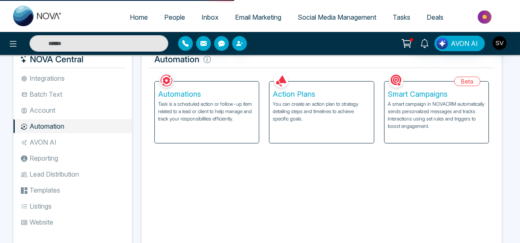
scroll to position [16, 0]
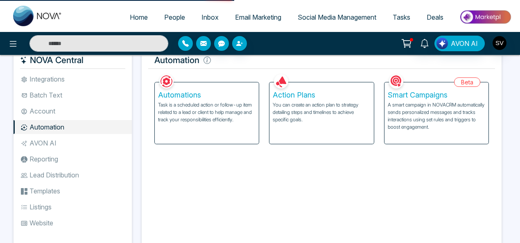
click at [458, 105] on p "A smart campaign in NOVACRM automatically sends personalized messages and track…" at bounding box center [437, 116] width 98 height 30
click at [469, 87] on div "Smart Campaigns A smart campaign in NOVACRM automatically sends personalized me…" at bounding box center [437, 112] width 104 height 61
click at [469, 80] on div "Beta" at bounding box center [467, 81] width 26 height 9
click at [392, 81] on img at bounding box center [396, 81] width 14 height 14
click at [409, 107] on p "A smart campaign in NOVACRM automatically sends personalized messages and track…" at bounding box center [437, 116] width 98 height 30
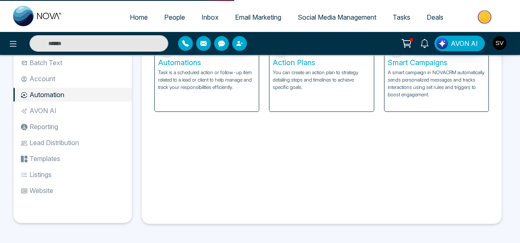
scroll to position [46, 0]
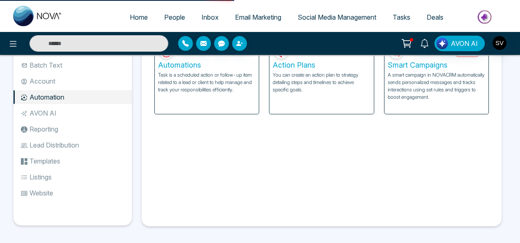
click at [425, 87] on p "A smart campaign in NOVACRM automatically sends personalized messages and track…" at bounding box center [437, 86] width 98 height 30
drag, startPoint x: 519, startPoint y: 121, endPoint x: 508, endPoint y: 91, distance: 31.9
click at [518, 99] on div "NOVA Central Integrations Batch Text Account Automation AVON AI Reporting Lead …" at bounding box center [260, 127] width 520 height 237
click at [444, 86] on p "A smart campaign in NOVACRM automatically sends personalized messages and track…" at bounding box center [437, 86] width 98 height 30
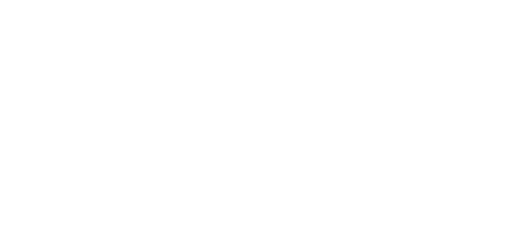
select select "*"
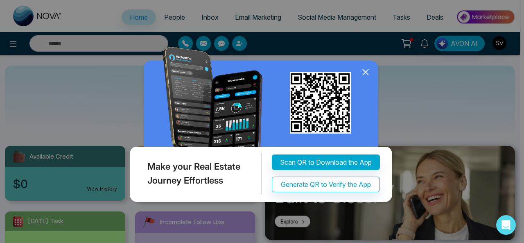
click at [368, 73] on icon at bounding box center [366, 72] width 12 height 12
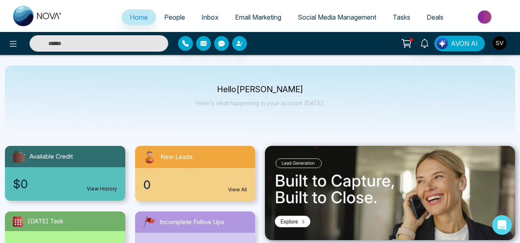
click at [352, 18] on span "Social Media Management" at bounding box center [337, 17] width 79 height 8
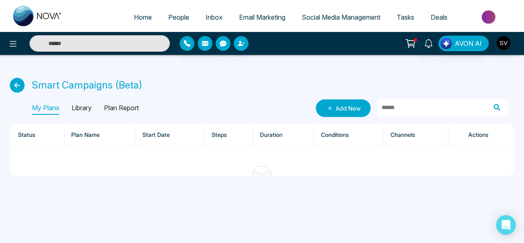
click at [338, 108] on link "Add New" at bounding box center [343, 108] width 55 height 18
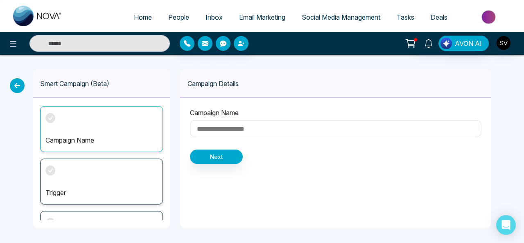
scroll to position [36, 0]
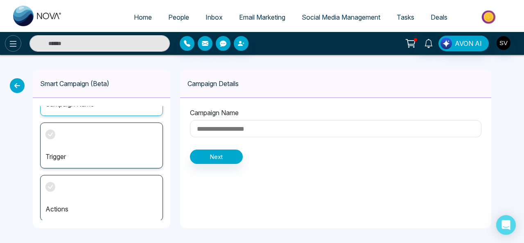
click at [10, 50] on button at bounding box center [13, 43] width 16 height 16
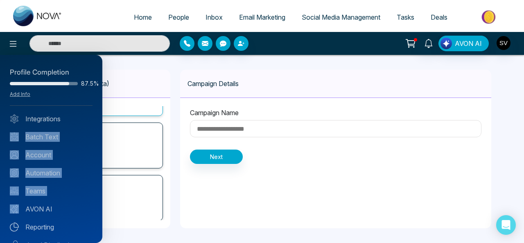
drag, startPoint x: 98, startPoint y: 138, endPoint x: 93, endPoint y: 206, distance: 67.4
click at [93, 206] on div "Profile Completion 87.5% Add Info Integrations Batch Text Account Automation Te…" at bounding box center [51, 149] width 102 height 188
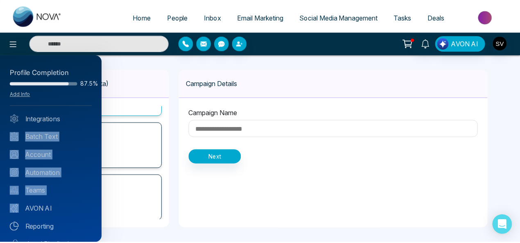
scroll to position [52, 0]
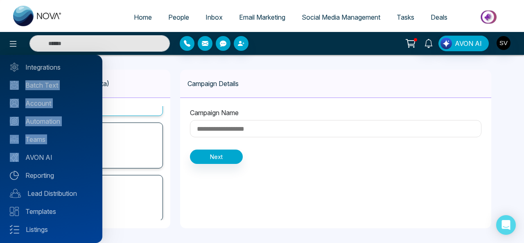
click at [71, 145] on div "Profile Completion 87.5% Add Info Integrations Batch Text Account Automation Te…" at bounding box center [51, 149] width 102 height 188
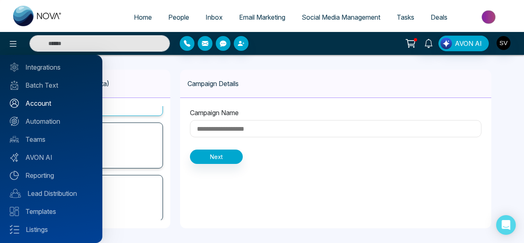
click at [44, 104] on link "Account" at bounding box center [51, 103] width 83 height 10
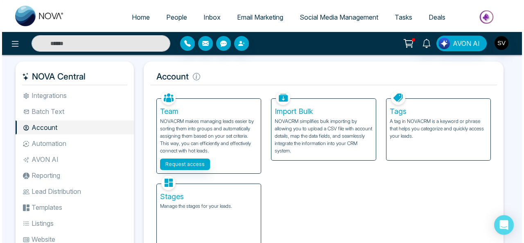
scroll to position [49, 0]
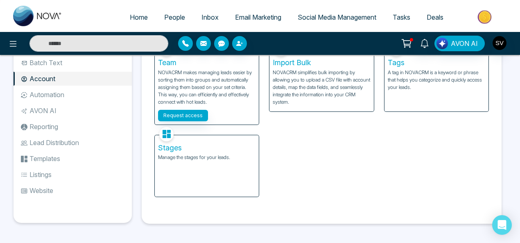
click at [42, 173] on li "Listings" at bounding box center [73, 175] width 118 height 14
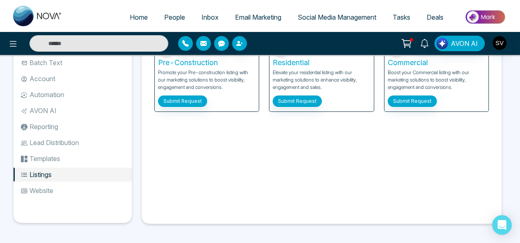
click at [65, 48] on input "text" at bounding box center [99, 43] width 139 height 16
type input "******"
click at [8, 42] on icon at bounding box center [13, 44] width 10 height 10
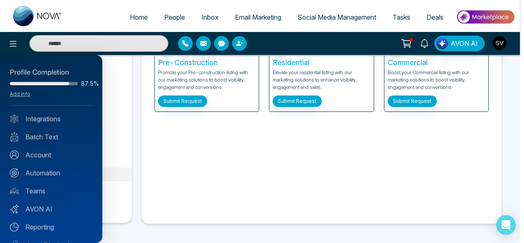
scroll to position [72, 0]
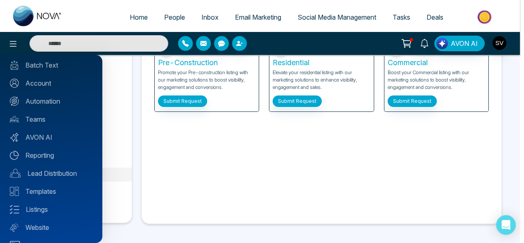
type input "******"
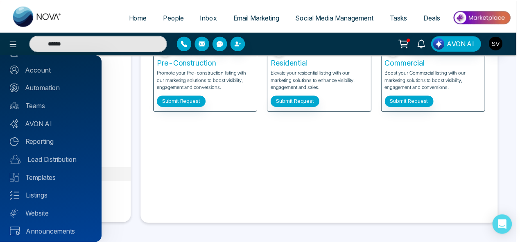
scroll to position [89, 0]
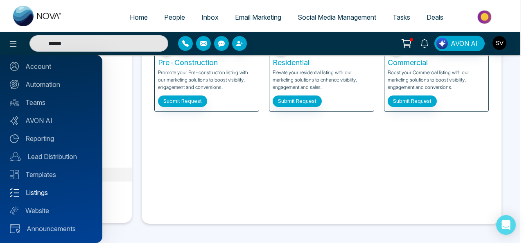
click at [34, 191] on link "Listings" at bounding box center [51, 193] width 83 height 10
type input "******"
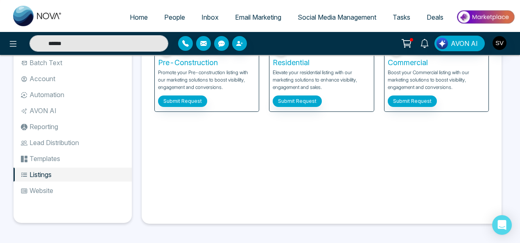
click at [45, 158] on li "Templates" at bounding box center [73, 159] width 118 height 14
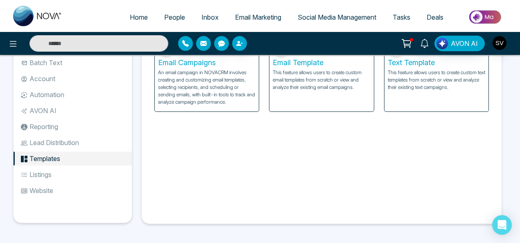
type input "******"
click at [52, 138] on li "Lead Distribution" at bounding box center [73, 143] width 118 height 14
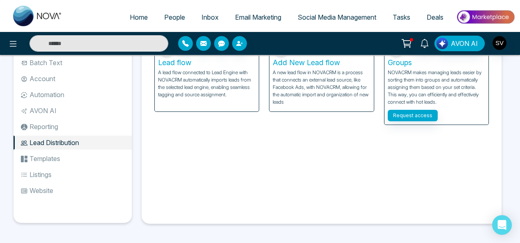
click at [414, 95] on p "NOVACRM makes managing leads easier by sorting them into groups and automatical…" at bounding box center [437, 87] width 98 height 37
type input "******"
click at [419, 115] on button "Request access" at bounding box center [413, 115] width 50 height 11
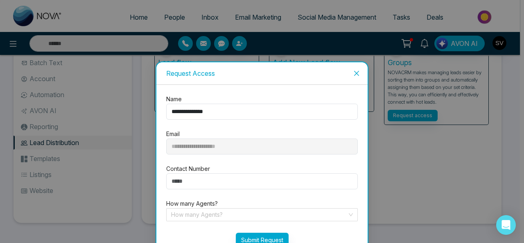
type input "******"
drag, startPoint x: 353, startPoint y: 74, endPoint x: 426, endPoint y: 72, distance: 73.0
click at [354, 74] on icon "close" at bounding box center [357, 73] width 7 height 7
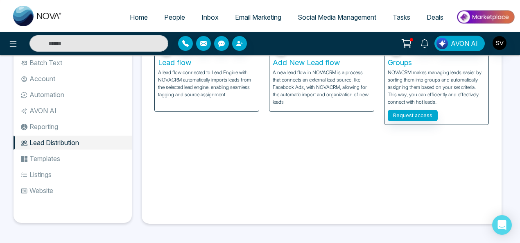
scroll to position [5, 0]
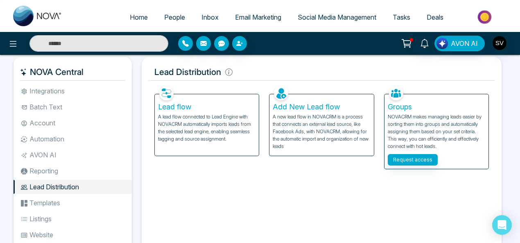
type input "******"
click at [411, 160] on button "Request access" at bounding box center [413, 159] width 50 height 11
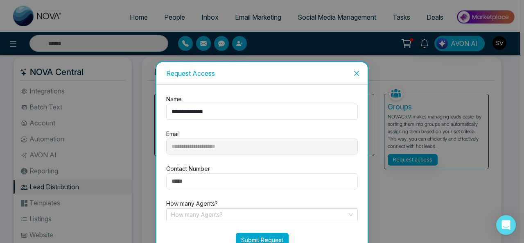
click at [191, 179] on input "number" at bounding box center [262, 181] width 192 height 16
type input "**********"
type input "******"
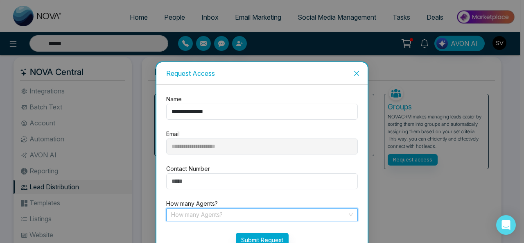
click at [195, 211] on input "search" at bounding box center [259, 215] width 176 height 12
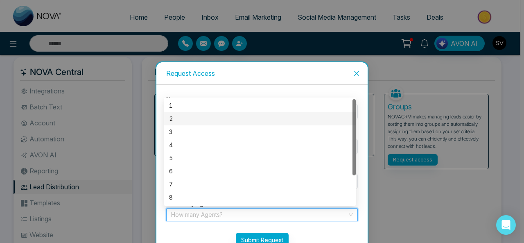
click at [170, 118] on div "2" at bounding box center [260, 118] width 182 height 9
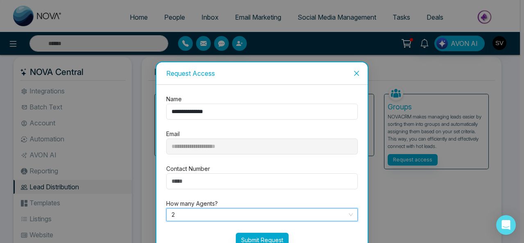
type input "******"
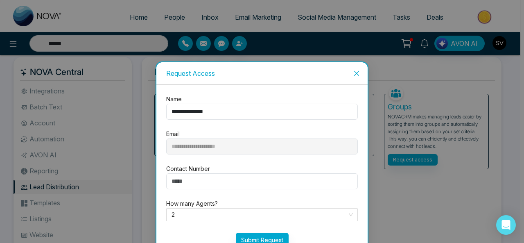
click at [355, 72] on icon "close" at bounding box center [357, 73] width 7 height 7
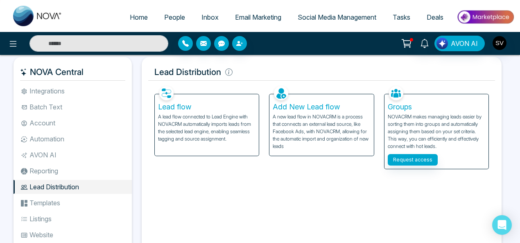
type input "******"
click at [46, 123] on li "Account" at bounding box center [73, 123] width 118 height 14
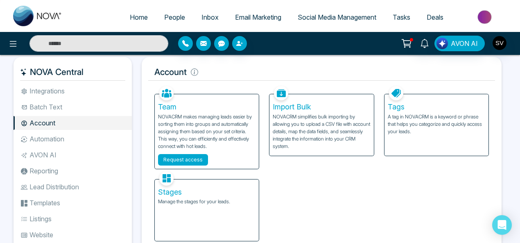
click at [181, 156] on button "Request access" at bounding box center [183, 159] width 50 height 11
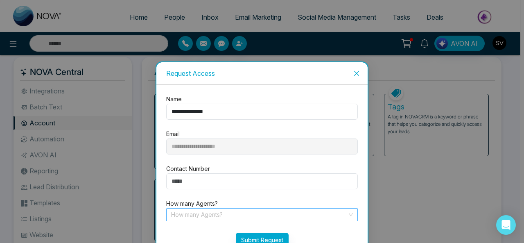
type input "******"
click at [211, 214] on input "search" at bounding box center [259, 215] width 176 height 12
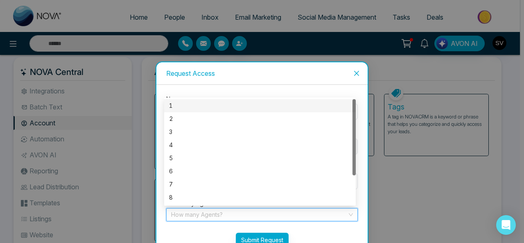
type input "******"
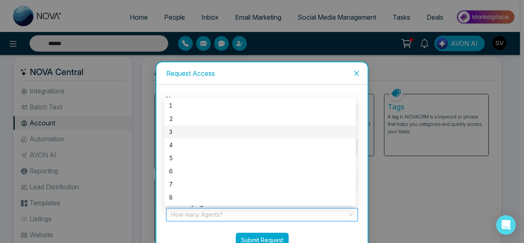
click at [173, 129] on div "3" at bounding box center [260, 131] width 182 height 9
type input "******"
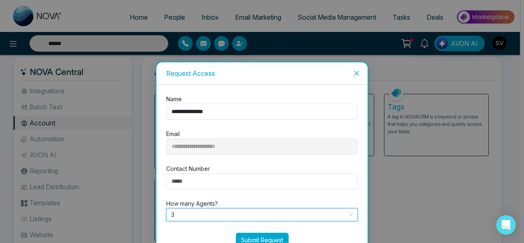
click at [275, 236] on button "Submit Request" at bounding box center [262, 240] width 53 height 14
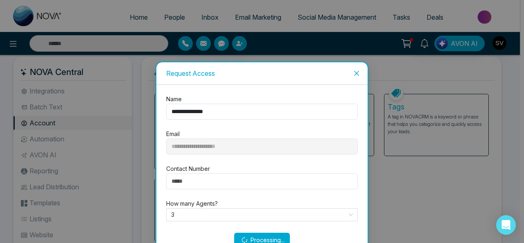
type input "******"
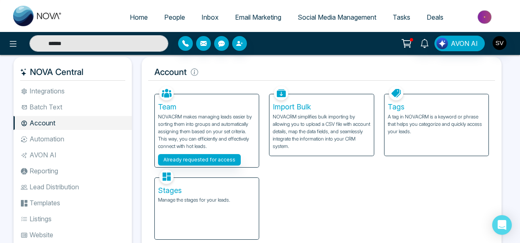
click at [261, 154] on div "Team NOVACRM makes managing leads easier by sorting them into groups and automa…" at bounding box center [207, 126] width 115 height 84
type input "******"
click at [53, 138] on li "Automation" at bounding box center [73, 139] width 118 height 14
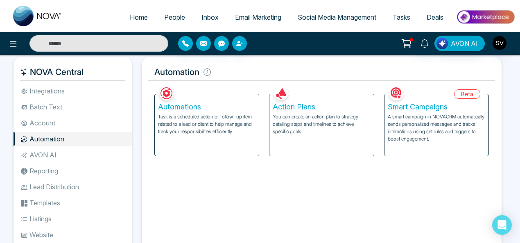
click at [130, 16] on span "Home" at bounding box center [139, 17] width 18 height 8
select select "*"
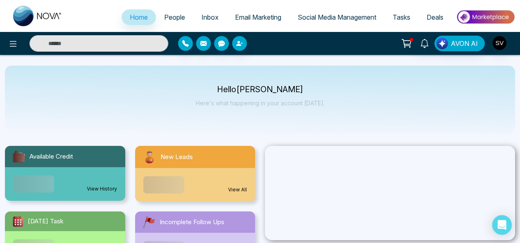
click at [209, 14] on span "Inbox" at bounding box center [210, 17] width 17 height 8
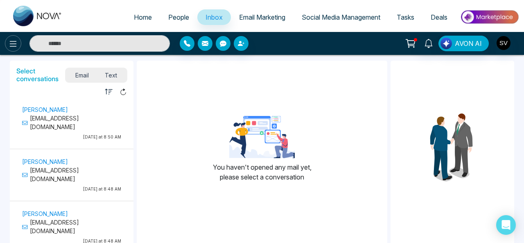
click at [15, 40] on icon at bounding box center [13, 44] width 10 height 10
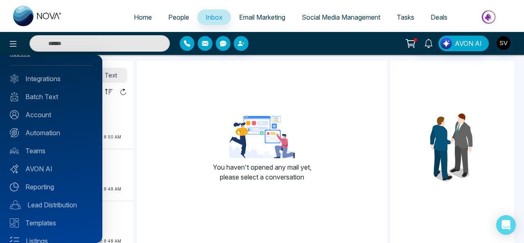
scroll to position [50, 0]
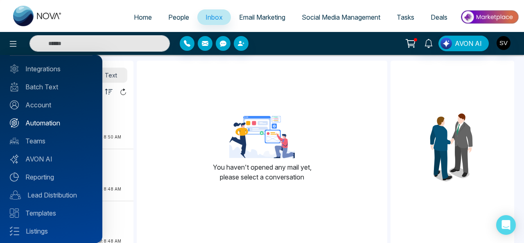
click at [58, 122] on link "Automation" at bounding box center [51, 123] width 83 height 10
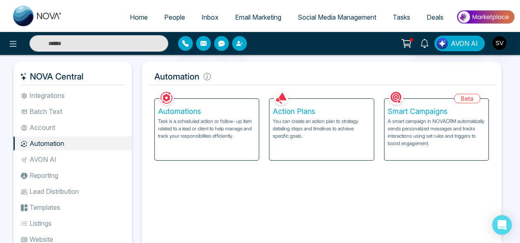
drag, startPoint x: 420, startPoint y: 115, endPoint x: 397, endPoint y: 105, distance: 25.0
click at [419, 115] on h5 "Smart Campaigns" at bounding box center [437, 111] width 98 height 9
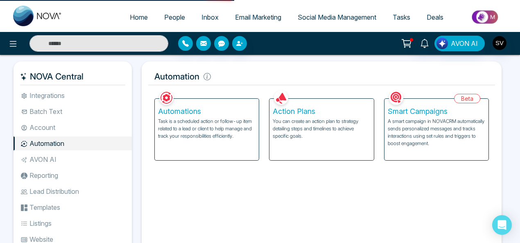
click at [348, 75] on h5 "Automation" at bounding box center [321, 76] width 347 height 17
